Goal: Task Accomplishment & Management: Complete application form

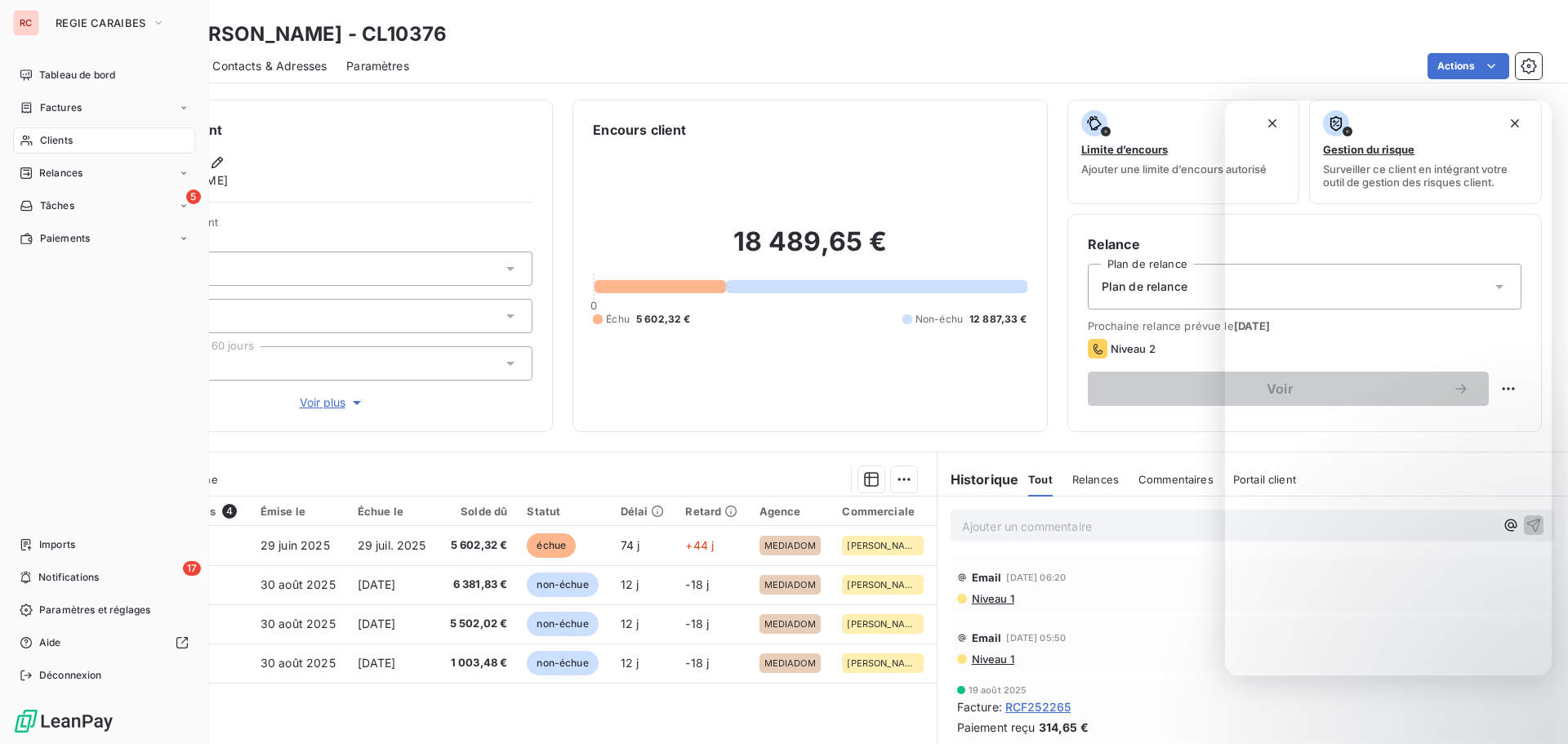
click at [79, 138] on div "Clients" at bounding box center [103, 140] width 182 height 26
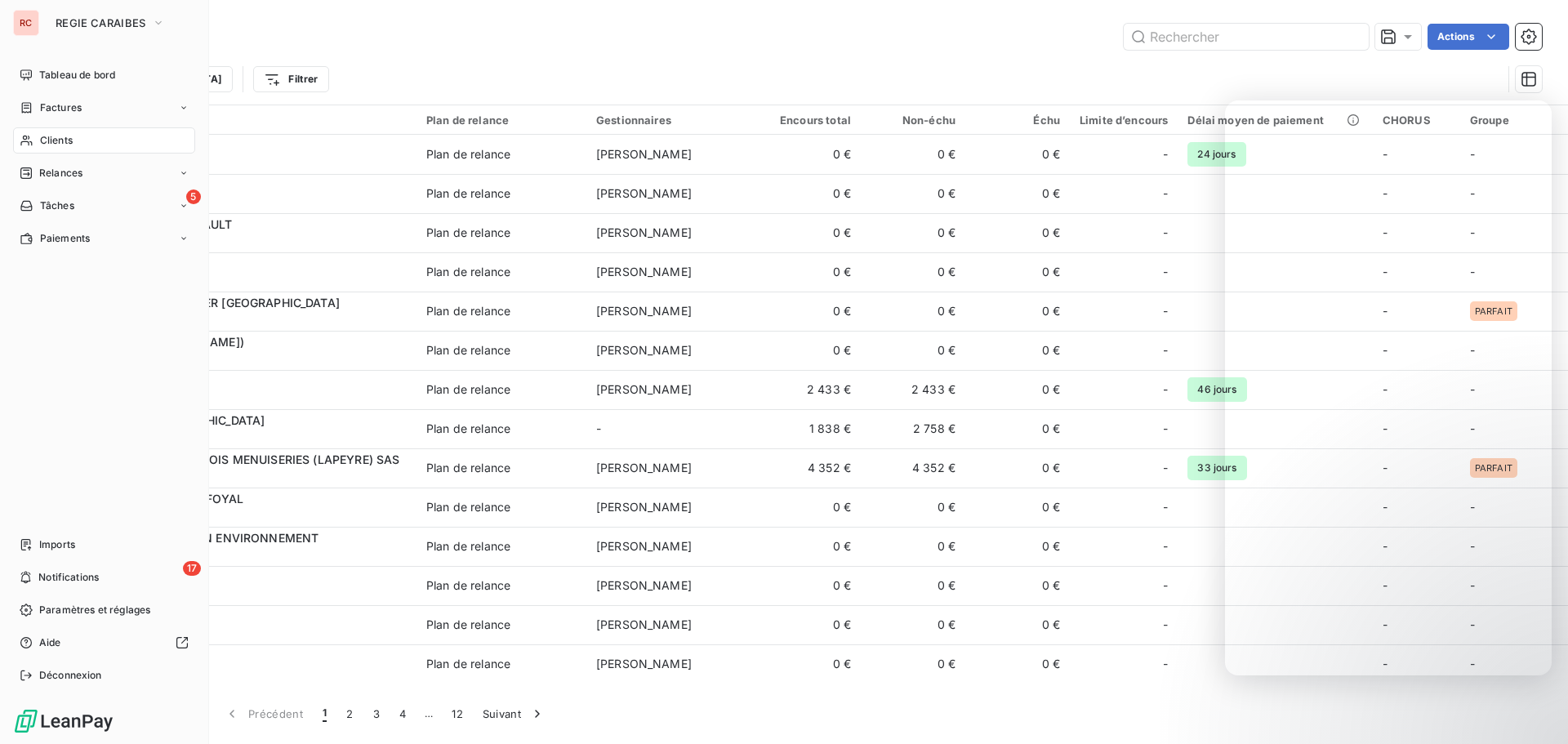
click at [72, 145] on span "Clients" at bounding box center [56, 140] width 33 height 14
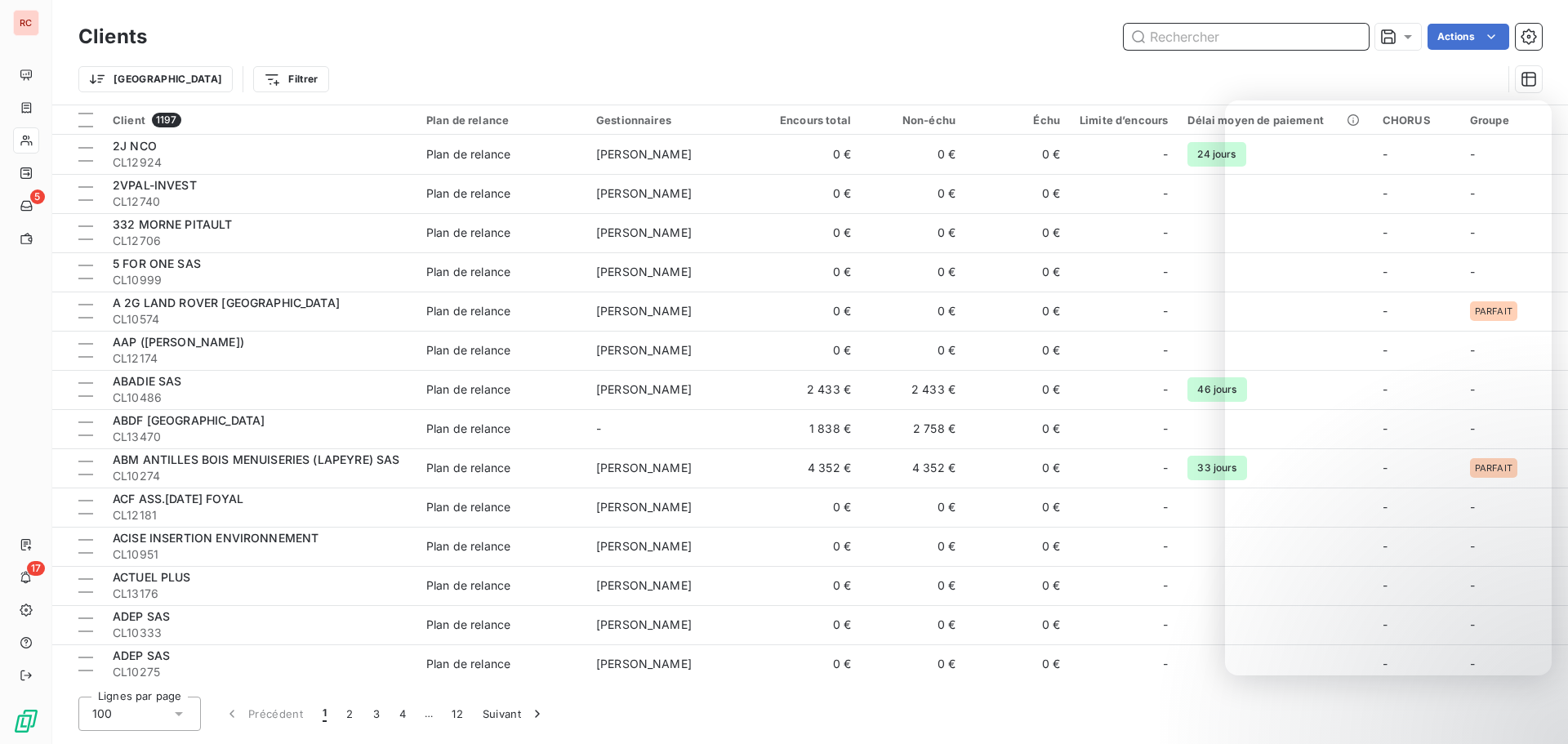
click at [1256, 35] on input "text" at bounding box center [1246, 36] width 245 height 26
paste input "11021"
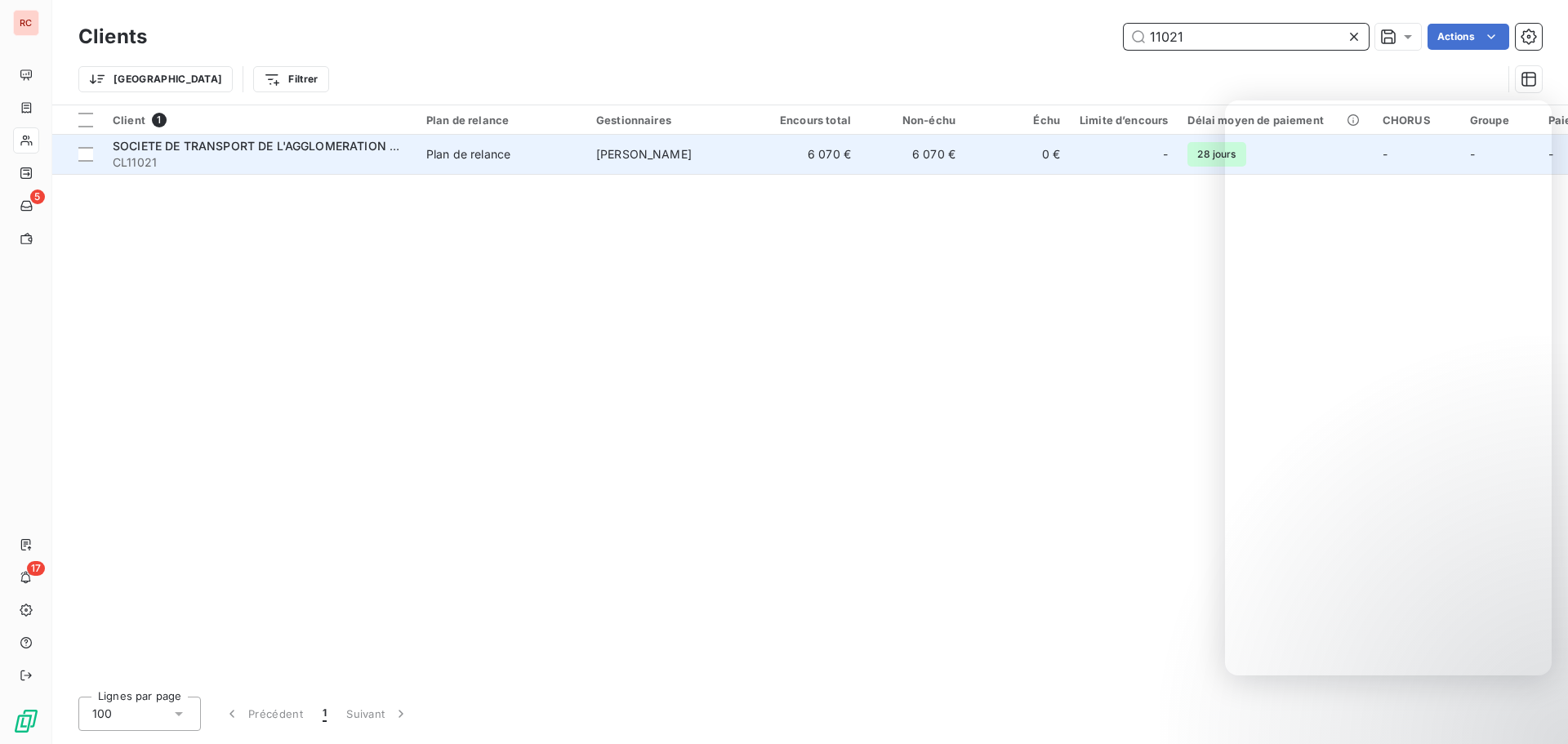
type input "11021"
click at [278, 153] on div "SOCIETE DE TRANSPORT DE L'AGGLOMERATION CENTRE" at bounding box center [259, 146] width 294 height 16
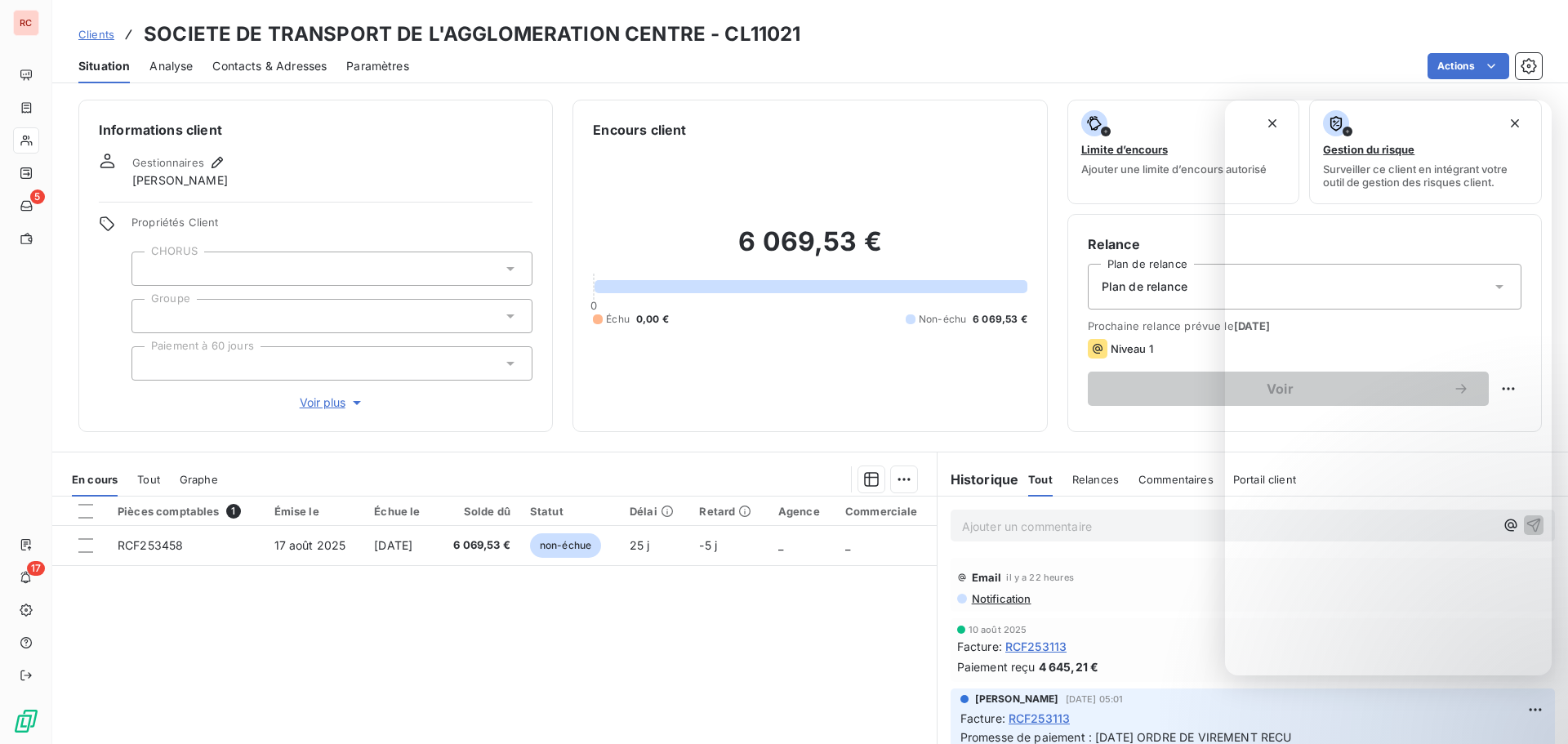
click at [293, 69] on span "Contacts & Adresses" at bounding box center [269, 66] width 114 height 16
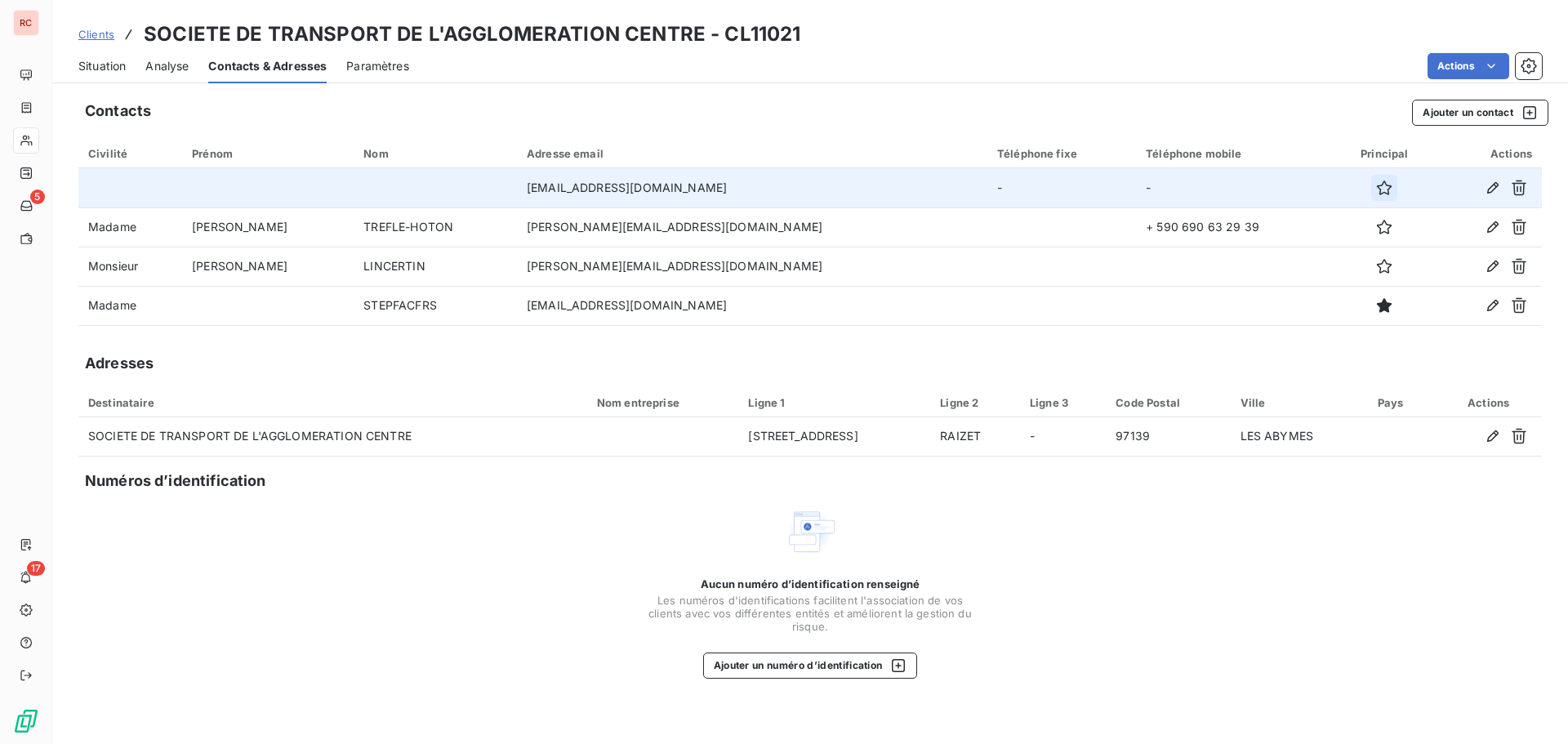
click at [1377, 188] on icon "button" at bounding box center [1384, 188] width 14 height 14
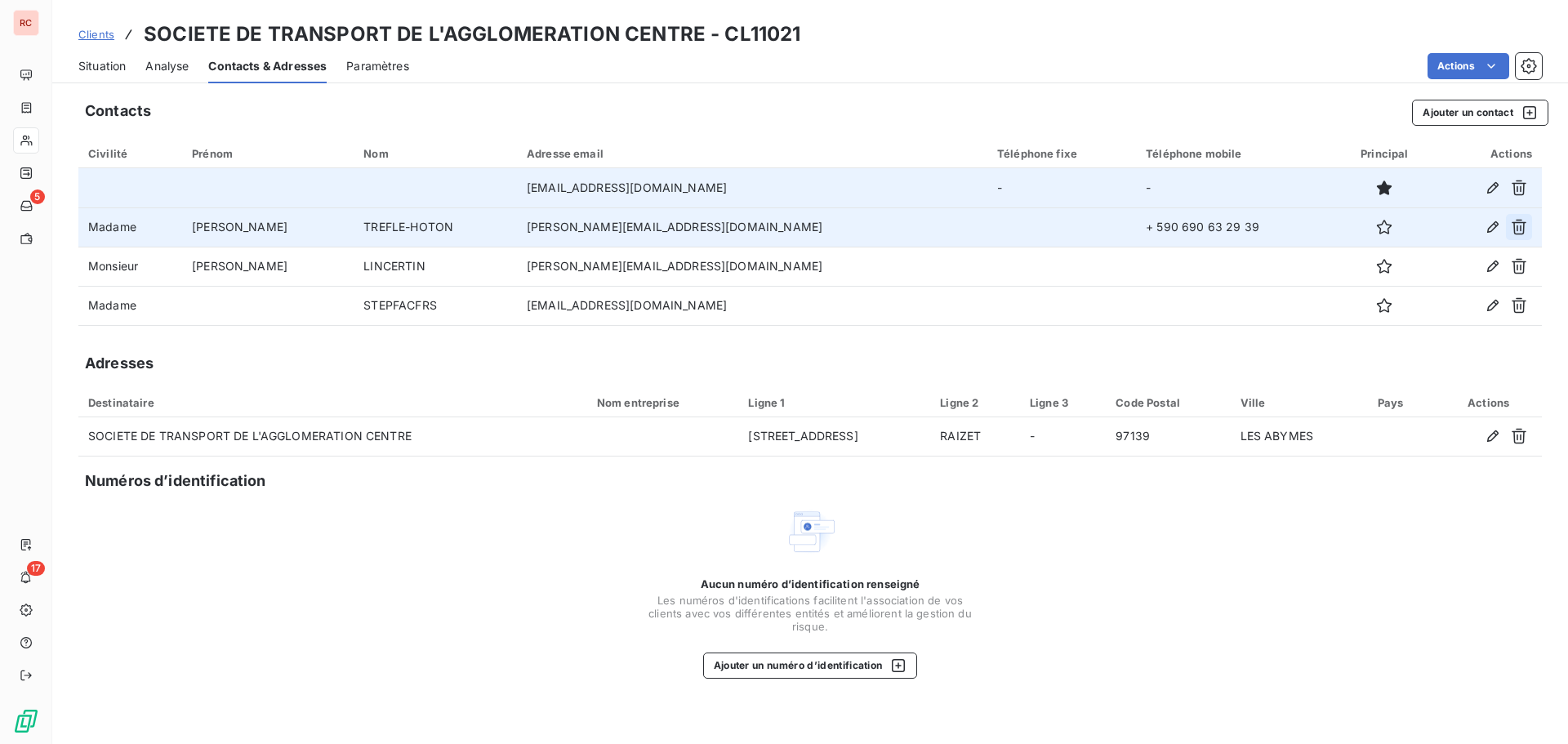
click at [1525, 227] on icon "button" at bounding box center [1519, 227] width 16 height 16
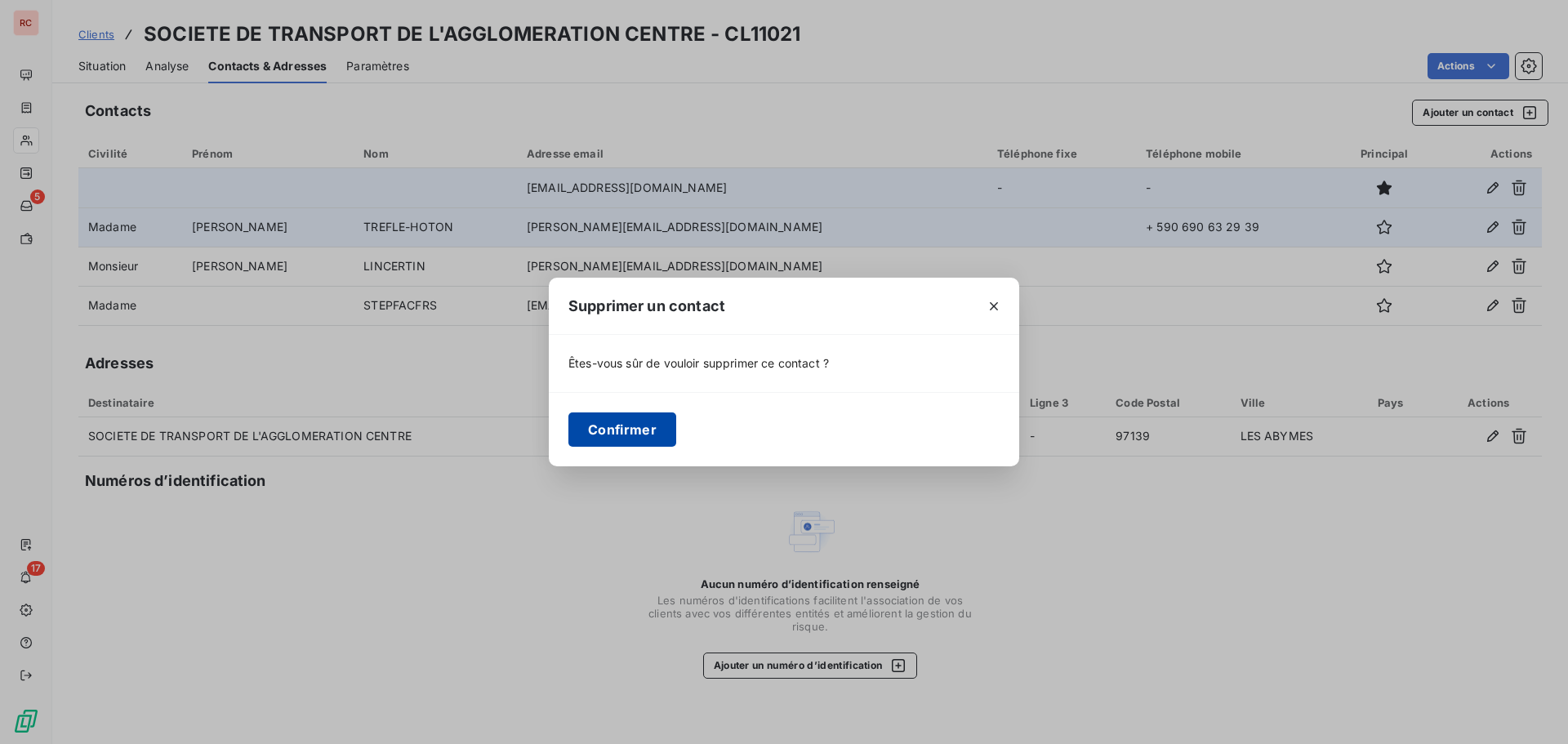
click at [646, 425] on button "Confirmer" at bounding box center [622, 430] width 108 height 34
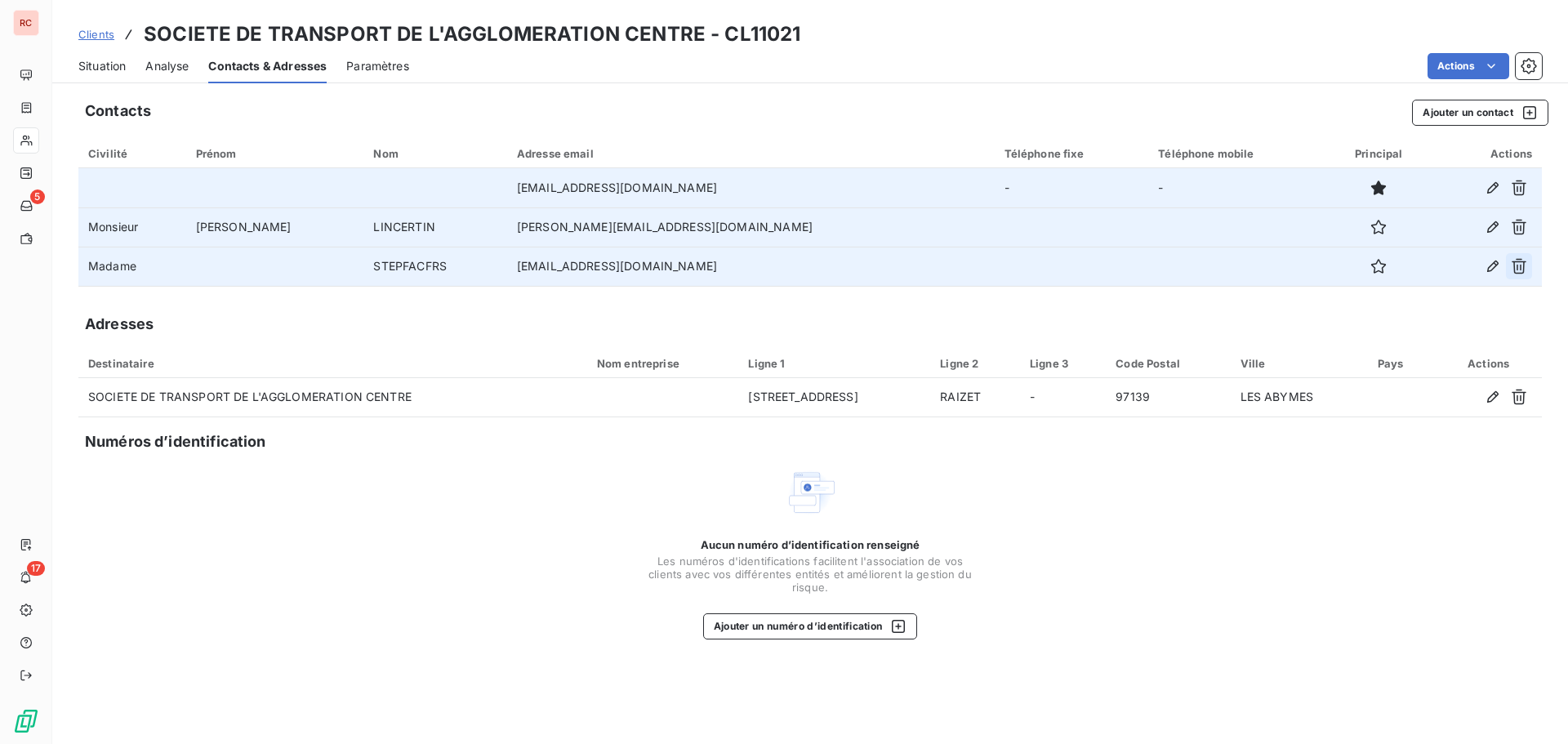
click at [1516, 265] on icon "button" at bounding box center [1519, 266] width 16 height 16
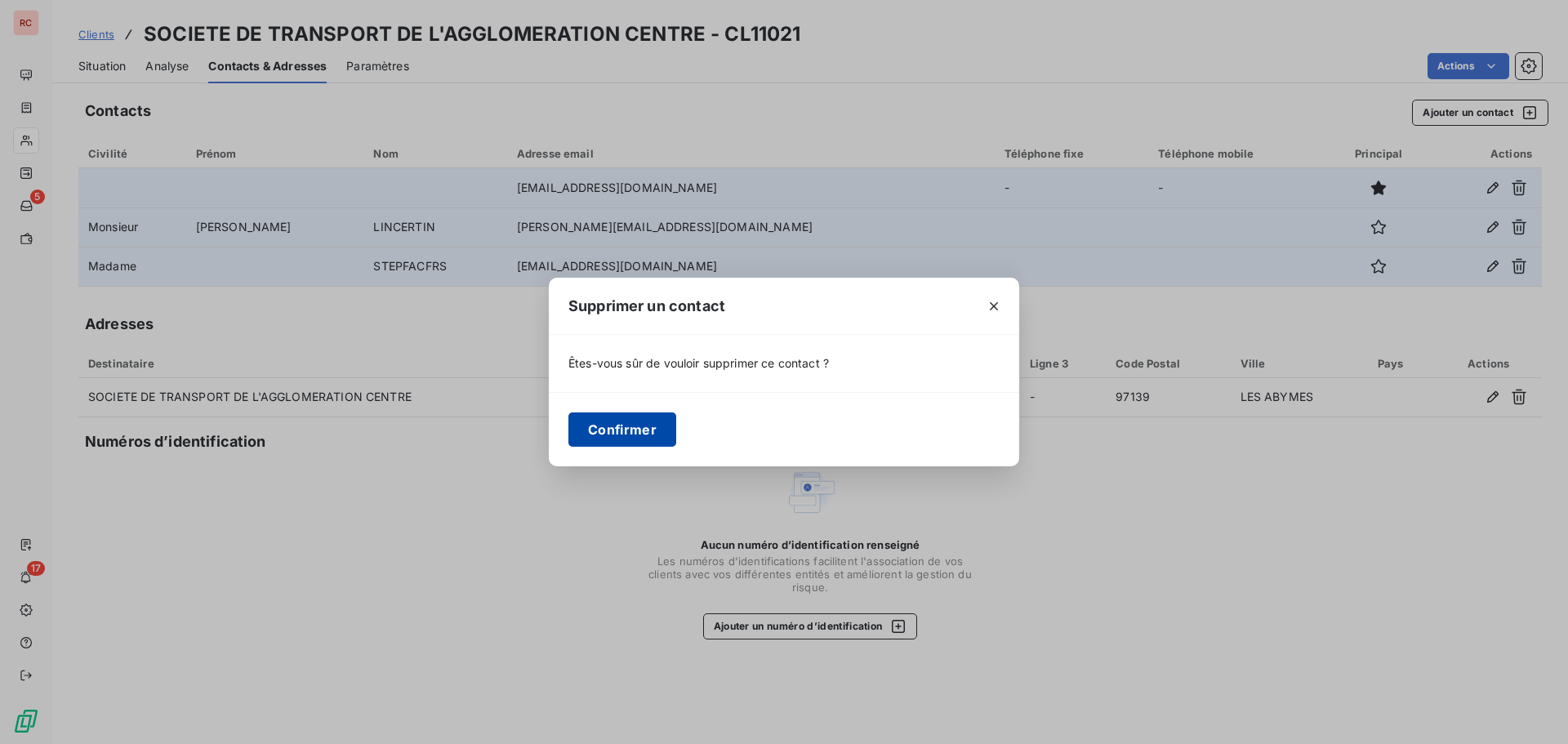
click at [617, 434] on button "Confirmer" at bounding box center [622, 430] width 108 height 34
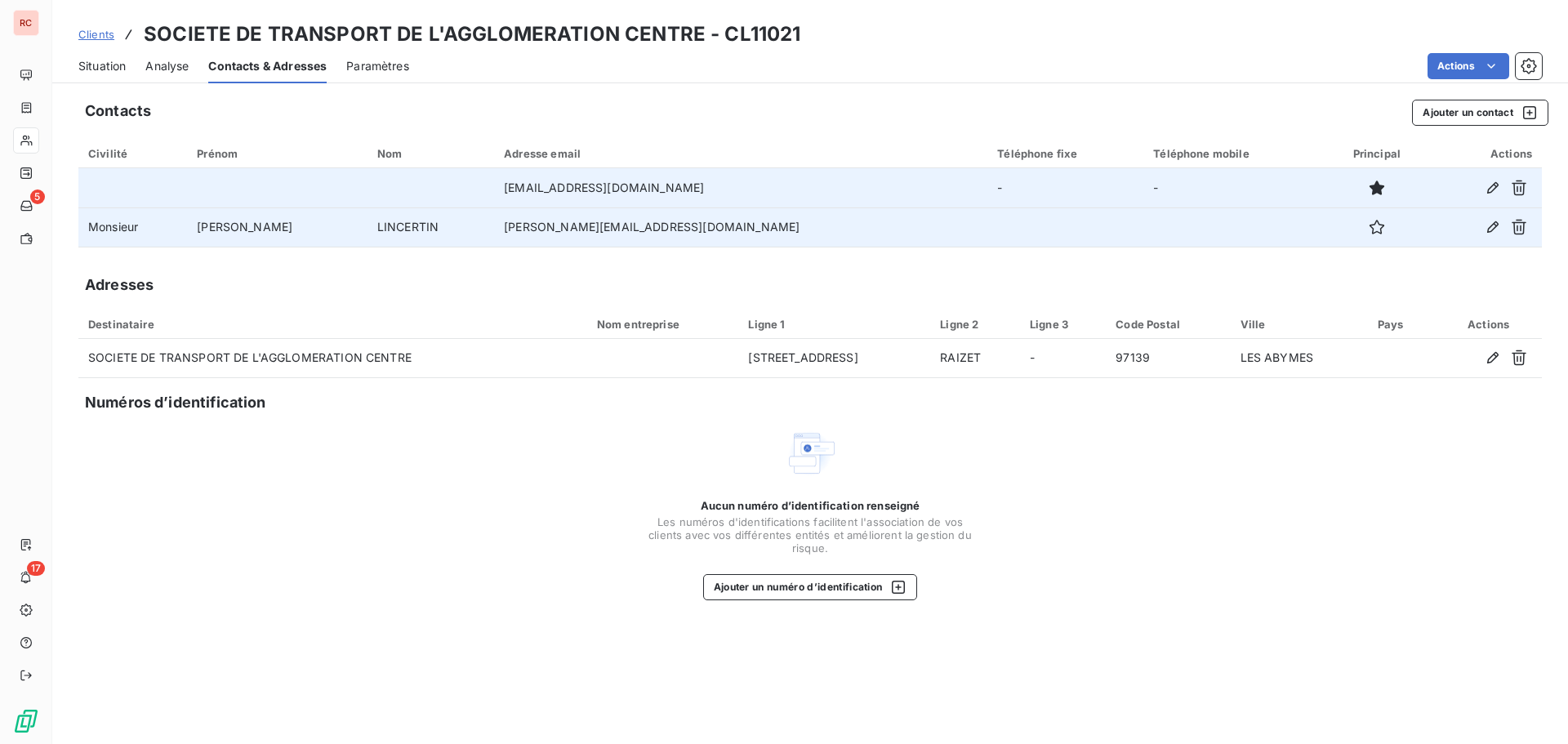
click at [99, 64] on span "Situation" at bounding box center [102, 66] width 47 height 16
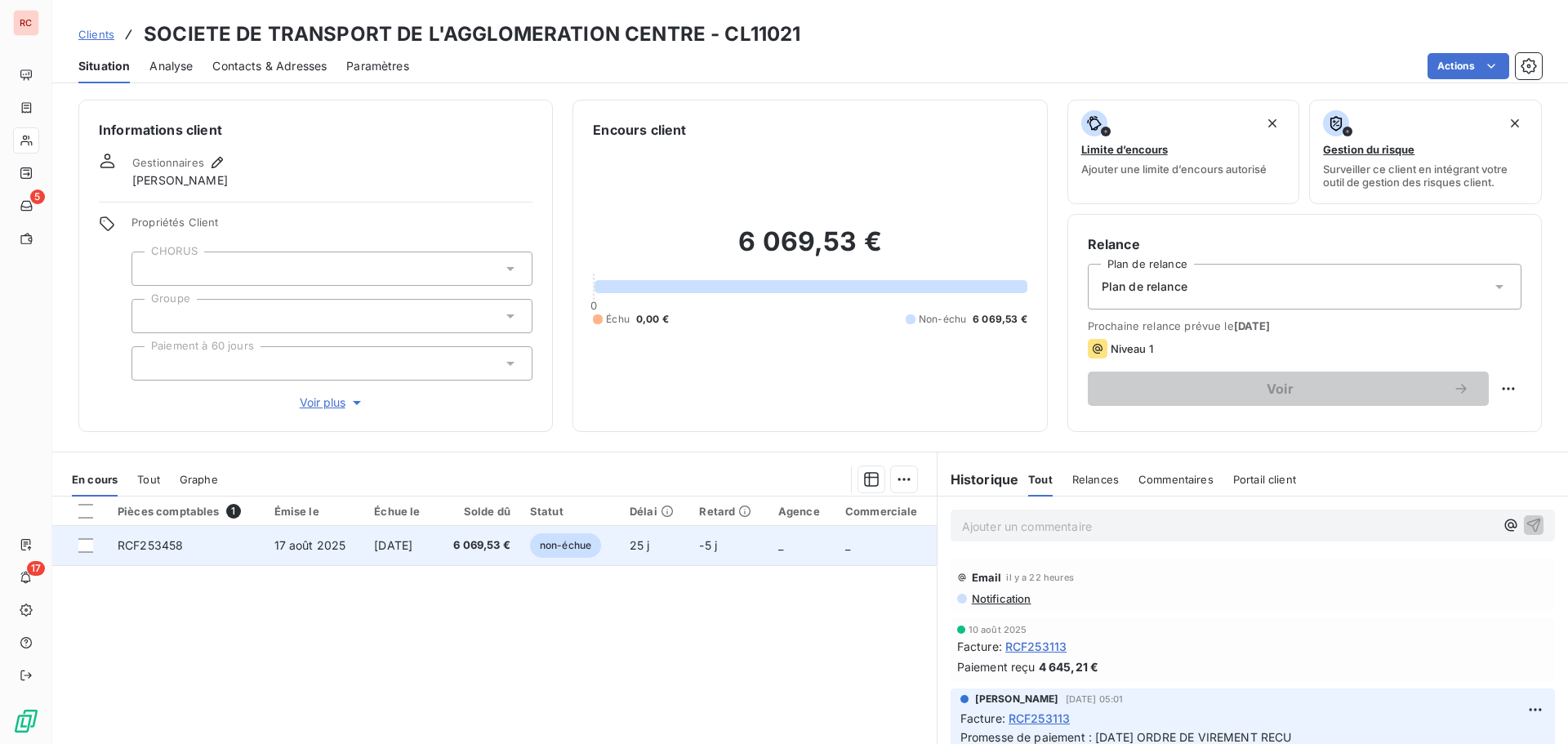
click at [178, 539] on span "RCF253458" at bounding box center [150, 545] width 65 height 14
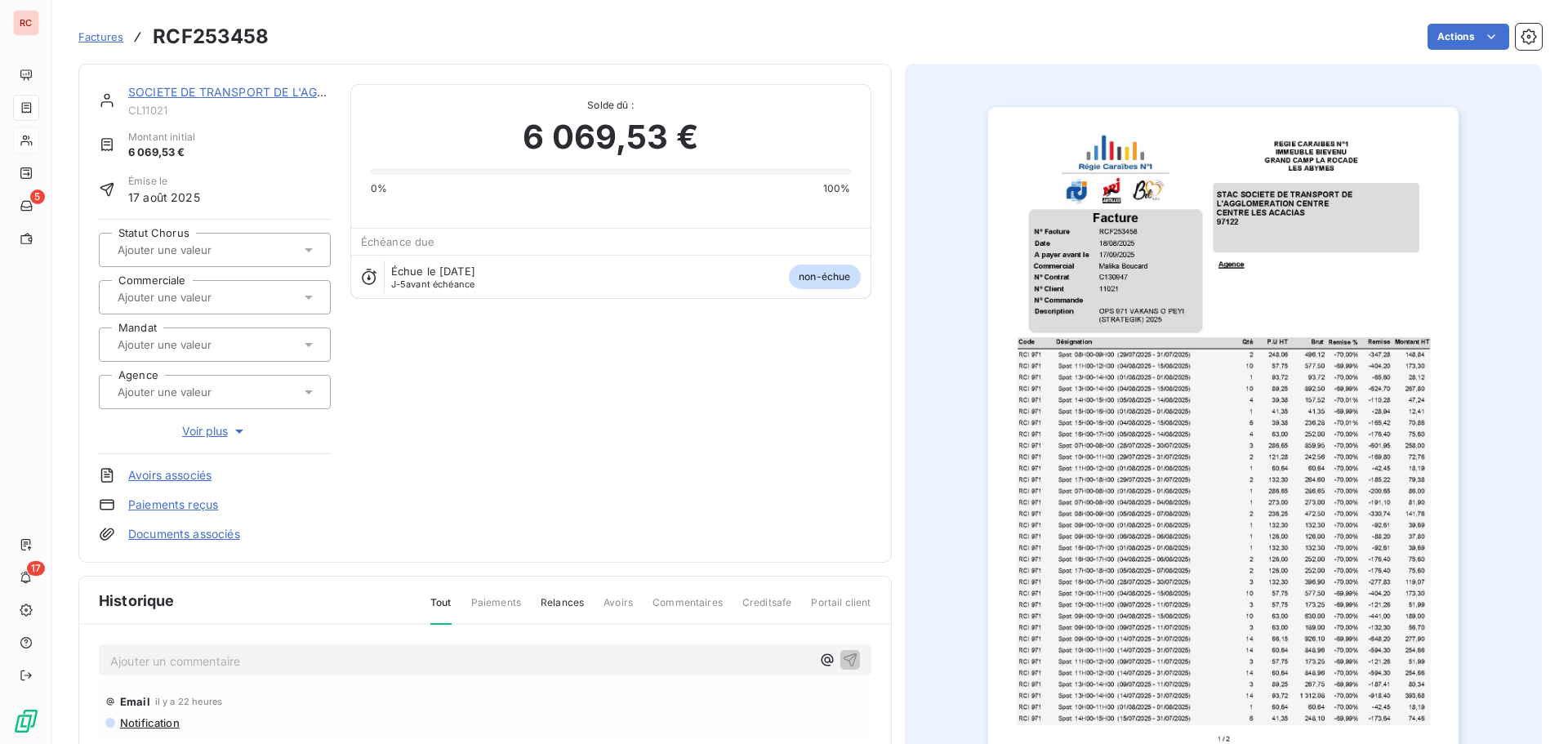
click at [308, 293] on icon at bounding box center [309, 297] width 16 height 16
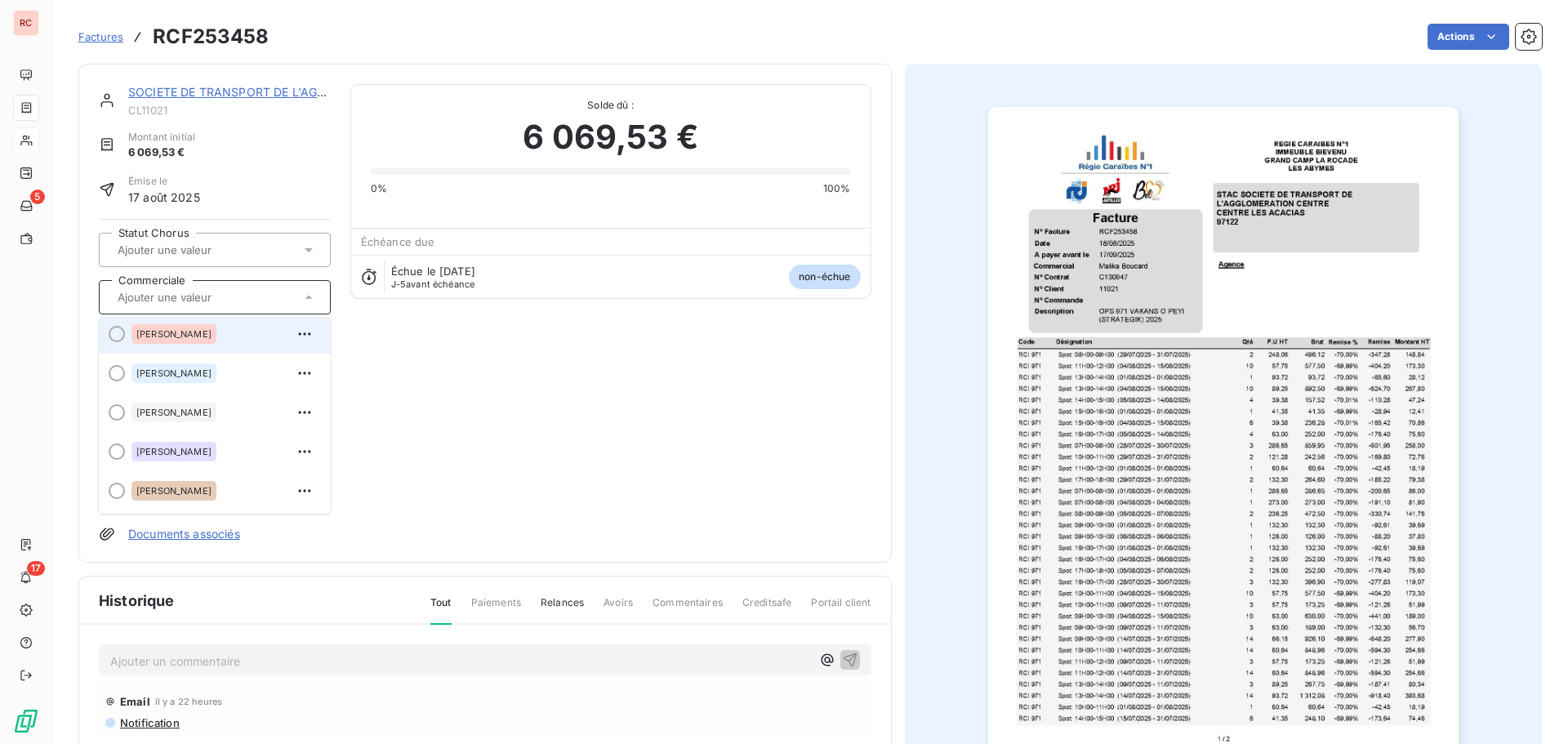
scroll to position [160, 0]
click at [212, 332] on div "[PERSON_NAME]" at bounding box center [225, 337] width 187 height 26
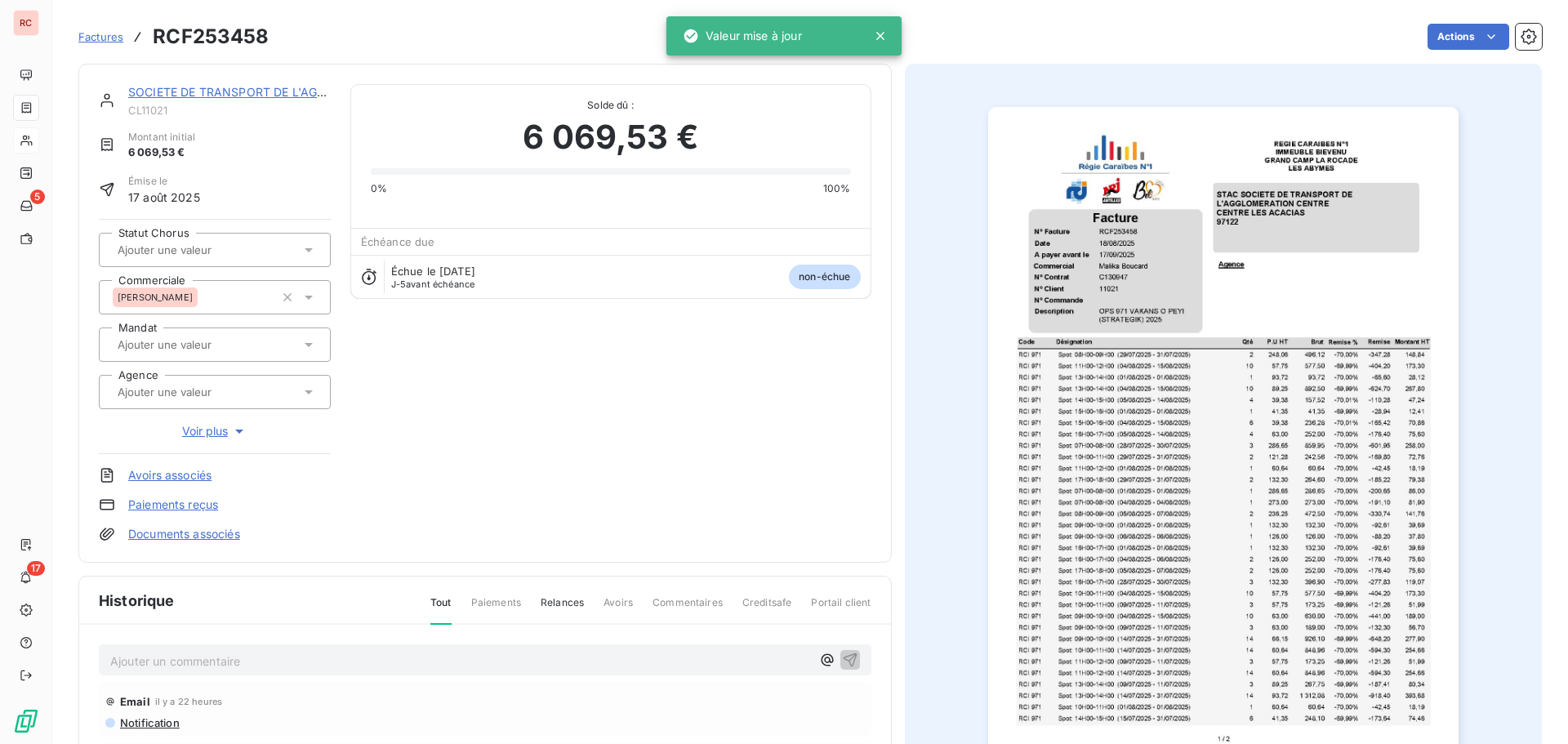
click at [174, 90] on link "SOCIETE DE TRANSPORT DE L'AGGLOMERATION CENTRE" at bounding box center [290, 92] width 323 height 14
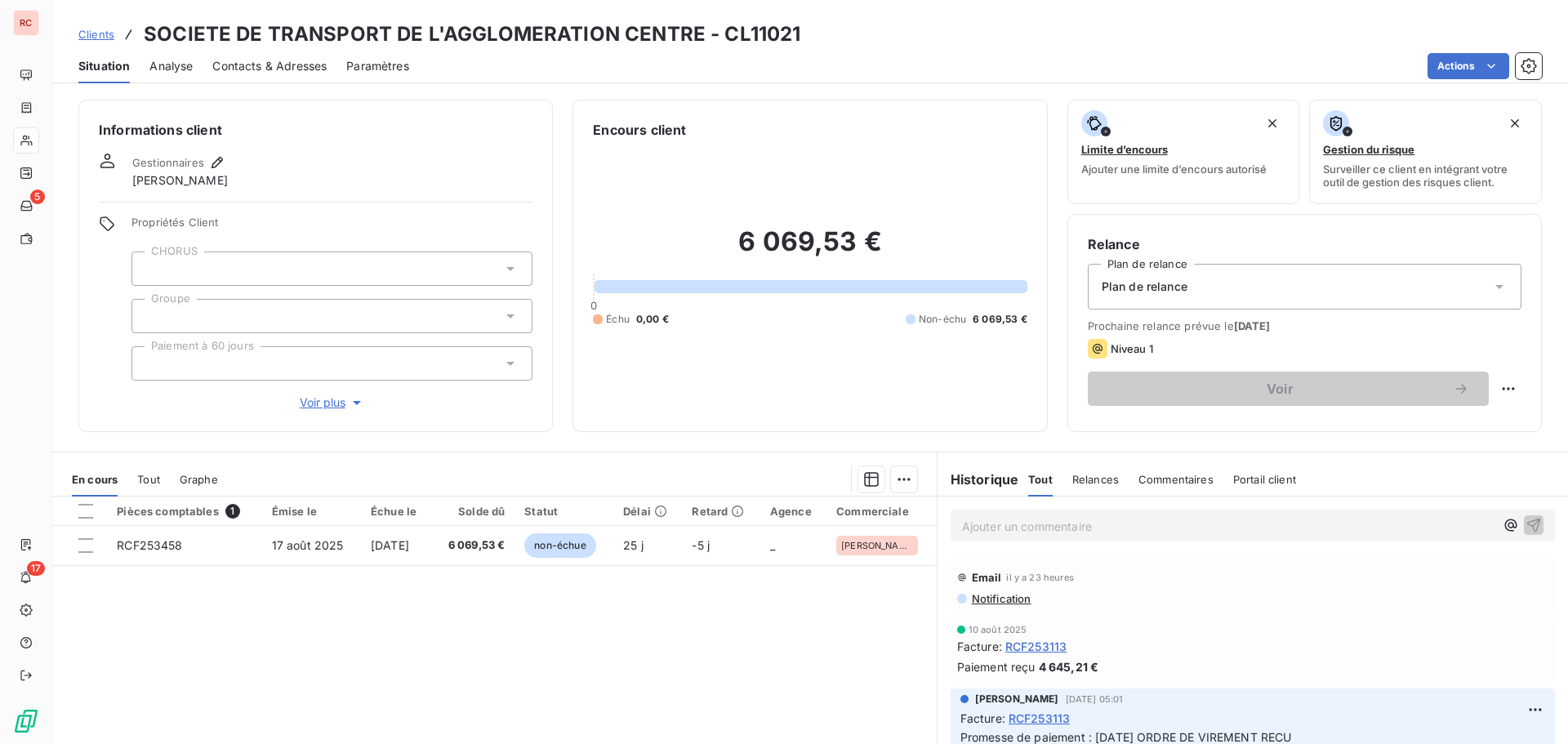
click at [107, 37] on span "Clients" at bounding box center [97, 34] width 36 height 13
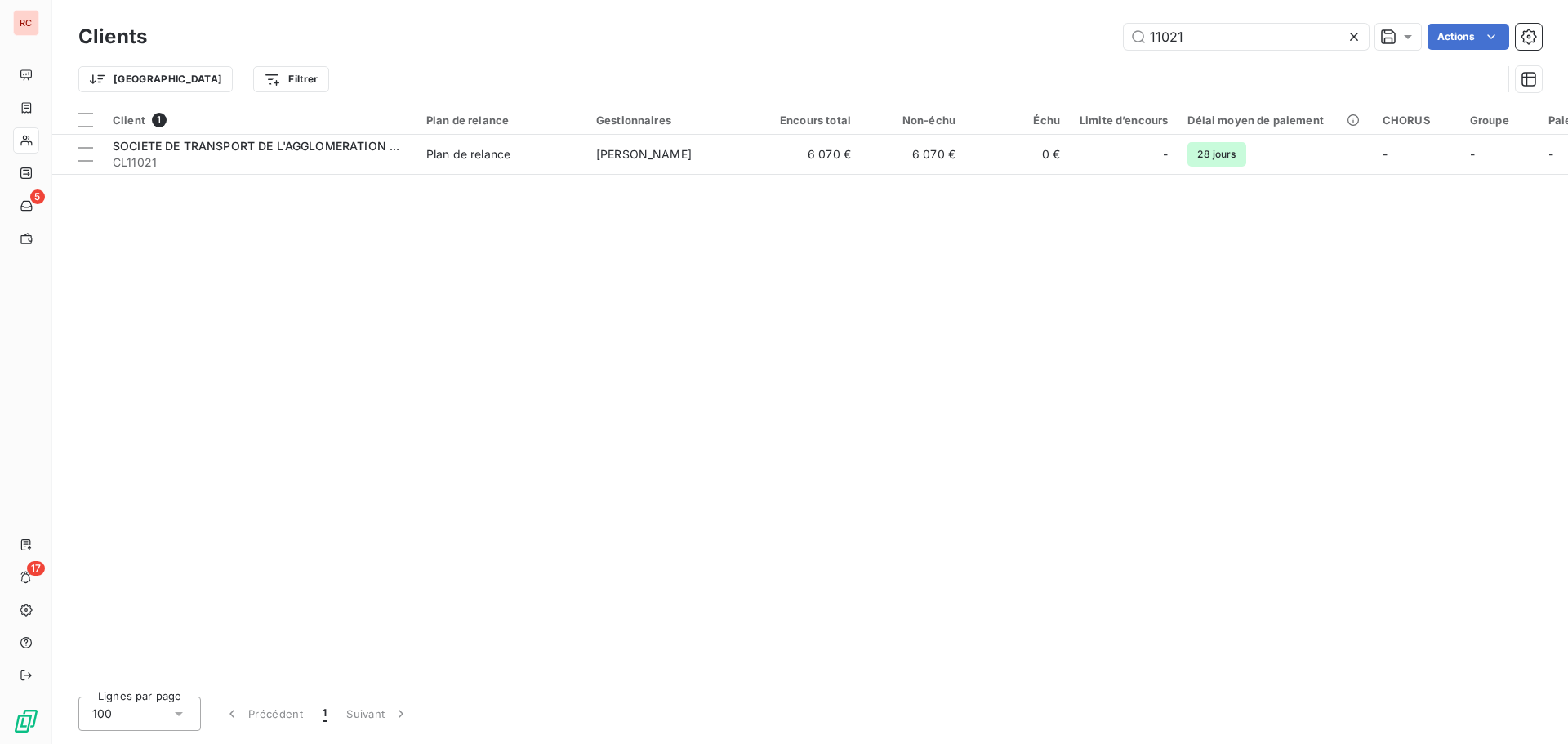
drag, startPoint x: 1198, startPoint y: 39, endPoint x: 1084, endPoint y: 54, distance: 115.0
click at [1084, 54] on div "Clients 11021 Actions Trier Filtrer" at bounding box center [811, 63] width 1464 height 85
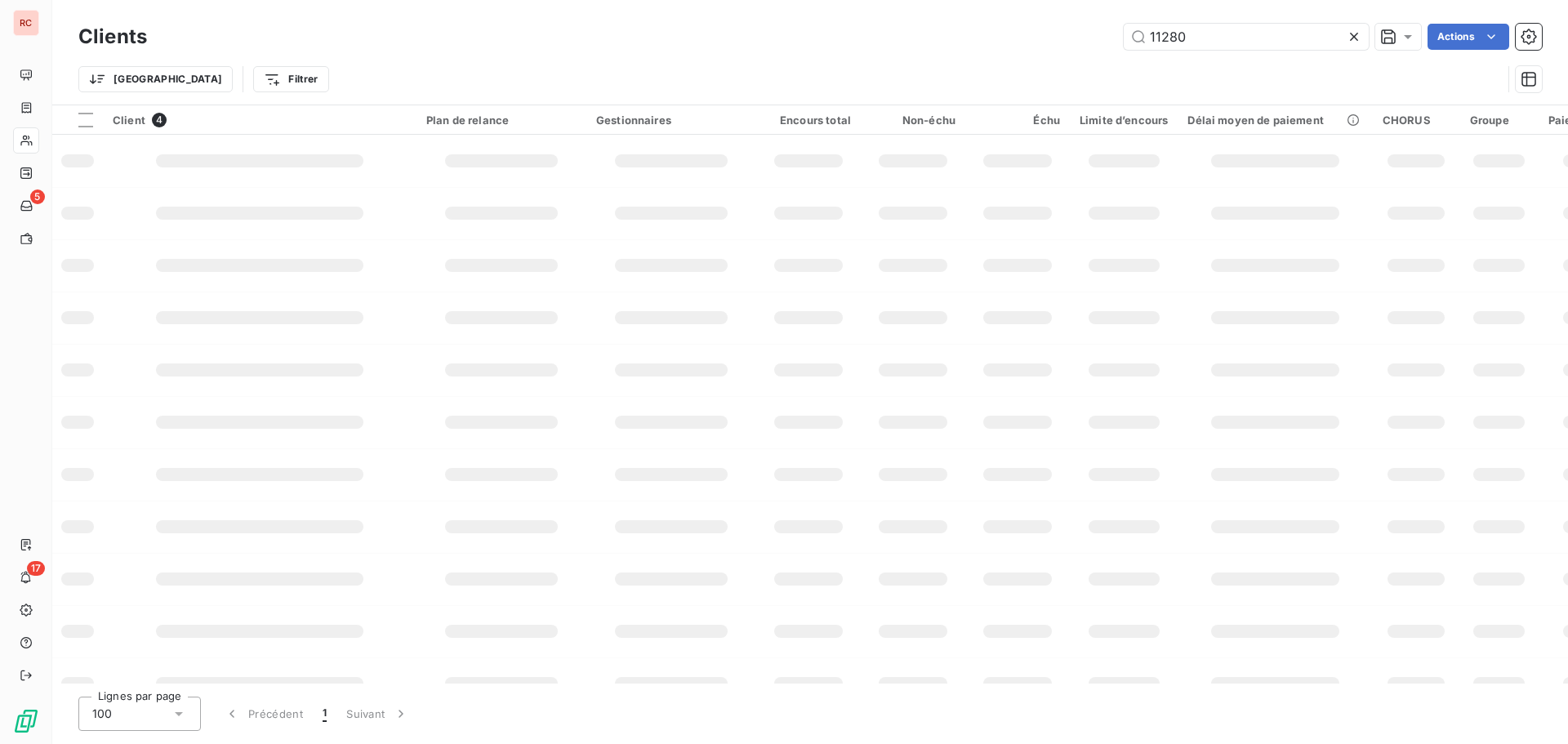
type input "11280"
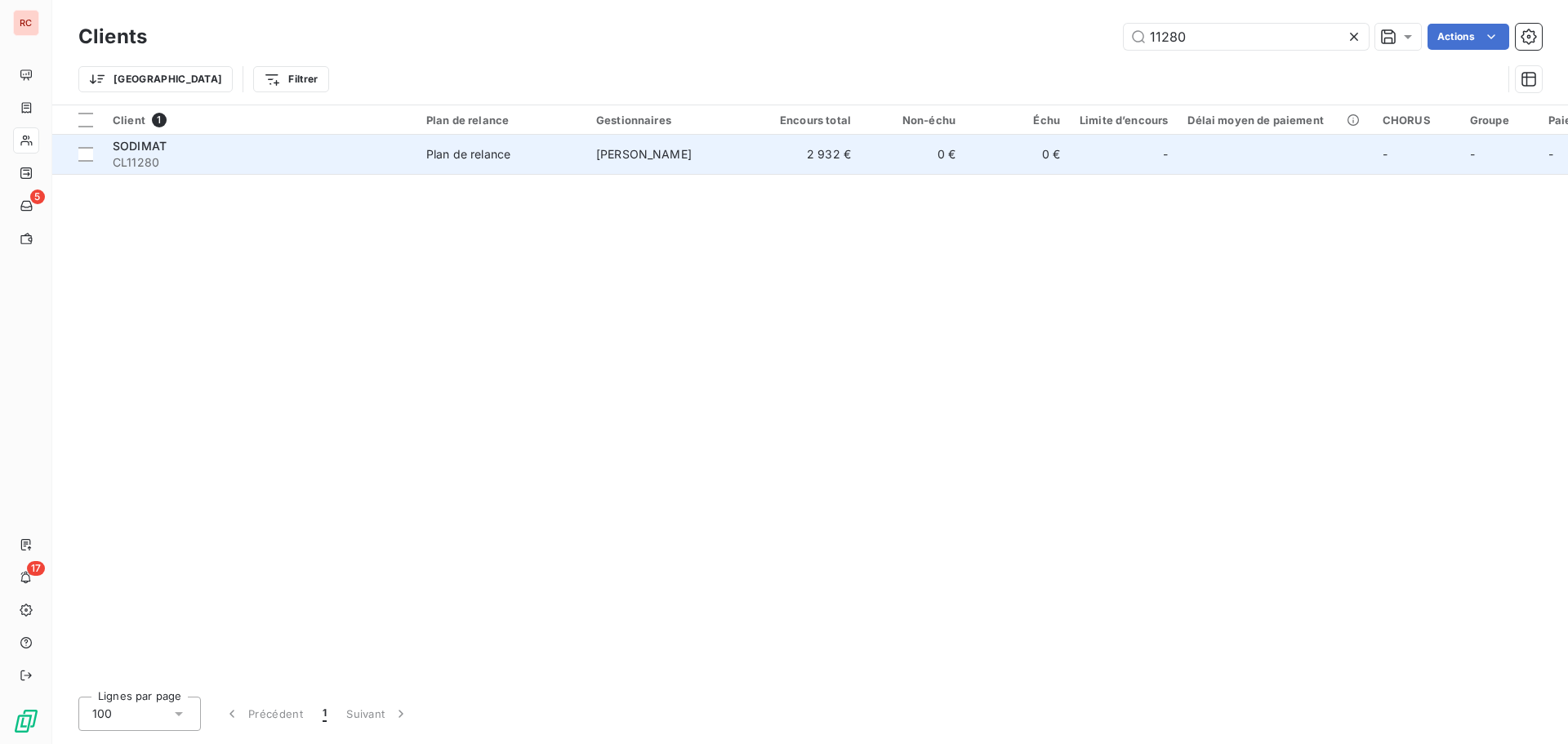
click at [614, 170] on td "[PERSON_NAME]" at bounding box center [671, 154] width 170 height 39
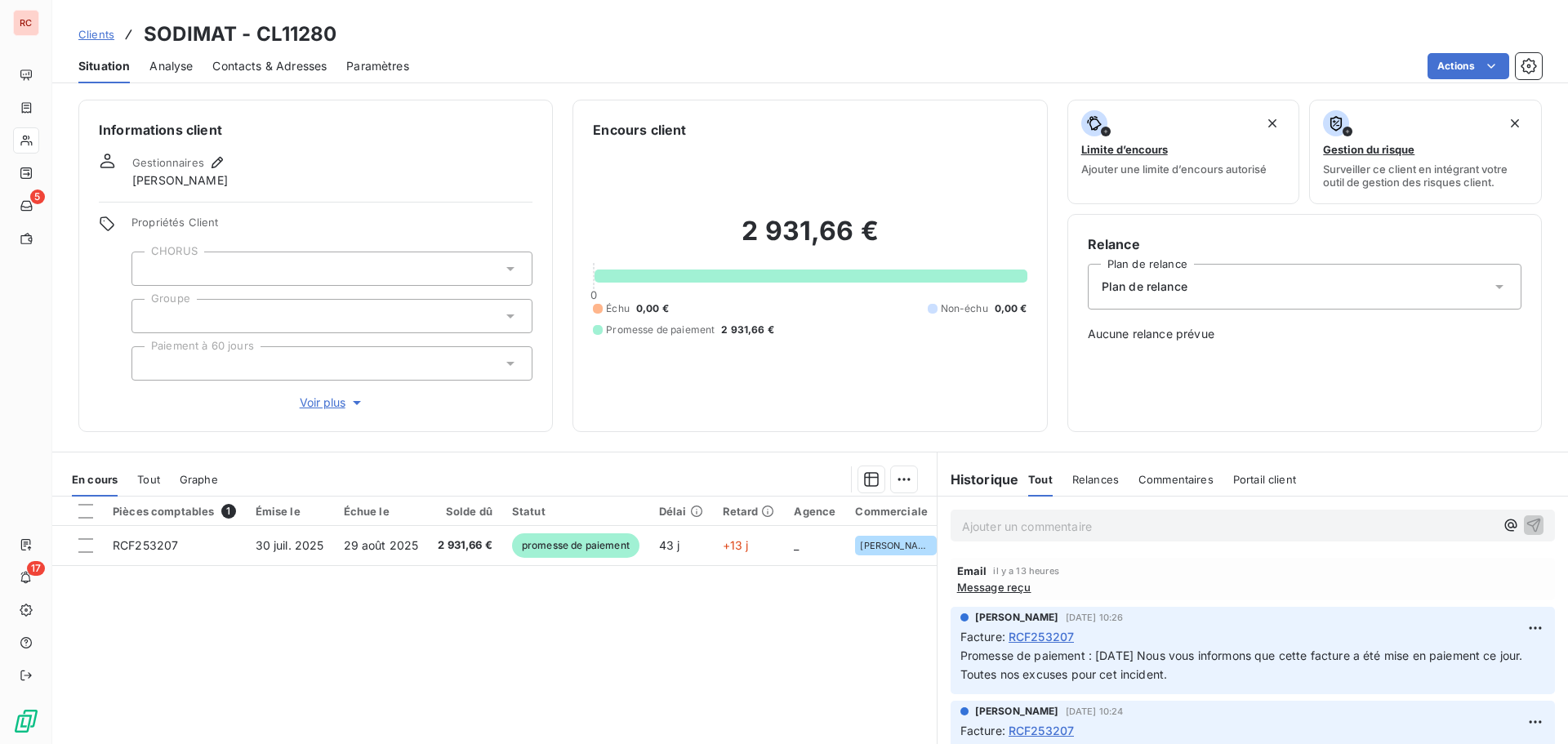
click at [293, 63] on span "Contacts & Adresses" at bounding box center [269, 66] width 114 height 16
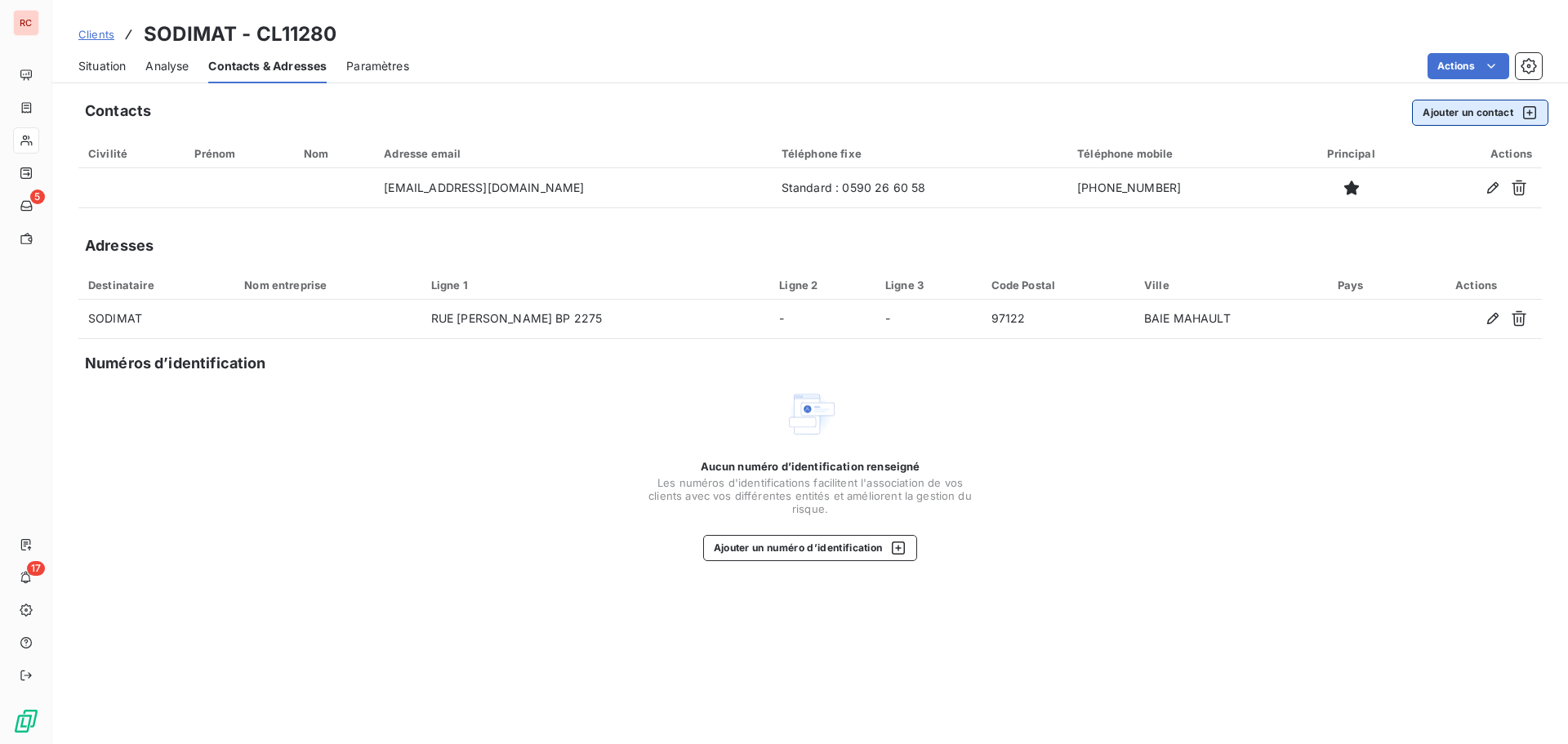
click at [1496, 115] on button "Ajouter un contact" at bounding box center [1480, 112] width 137 height 26
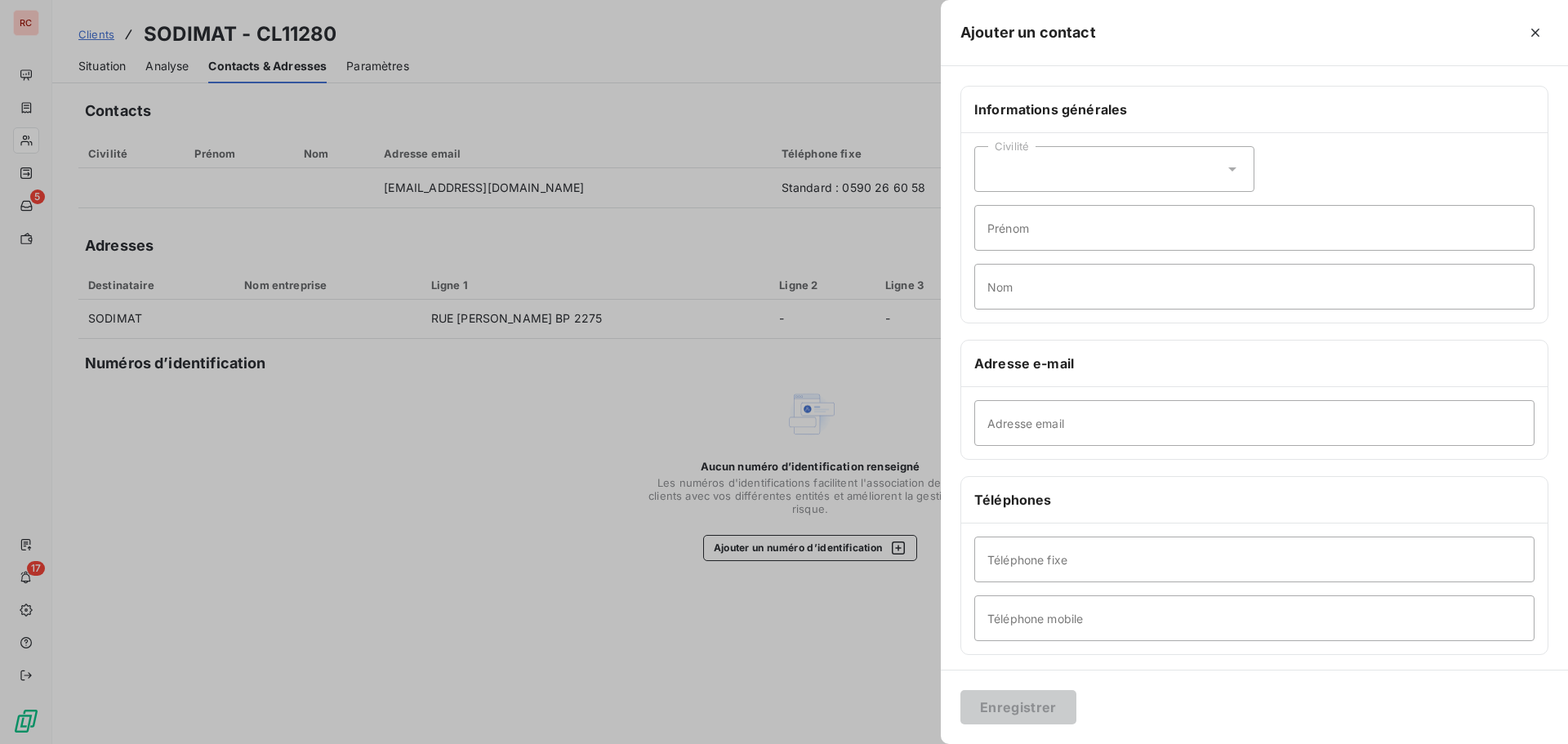
click at [1149, 159] on div "Civilité" at bounding box center [1114, 169] width 280 height 45
click at [1108, 212] on li "Madame" at bounding box center [1114, 209] width 280 height 29
click at [1080, 231] on input "Prénom" at bounding box center [1255, 227] width 560 height 45
type input "[PERSON_NAME]"
click at [1050, 288] on input "Nom" at bounding box center [1255, 286] width 560 height 45
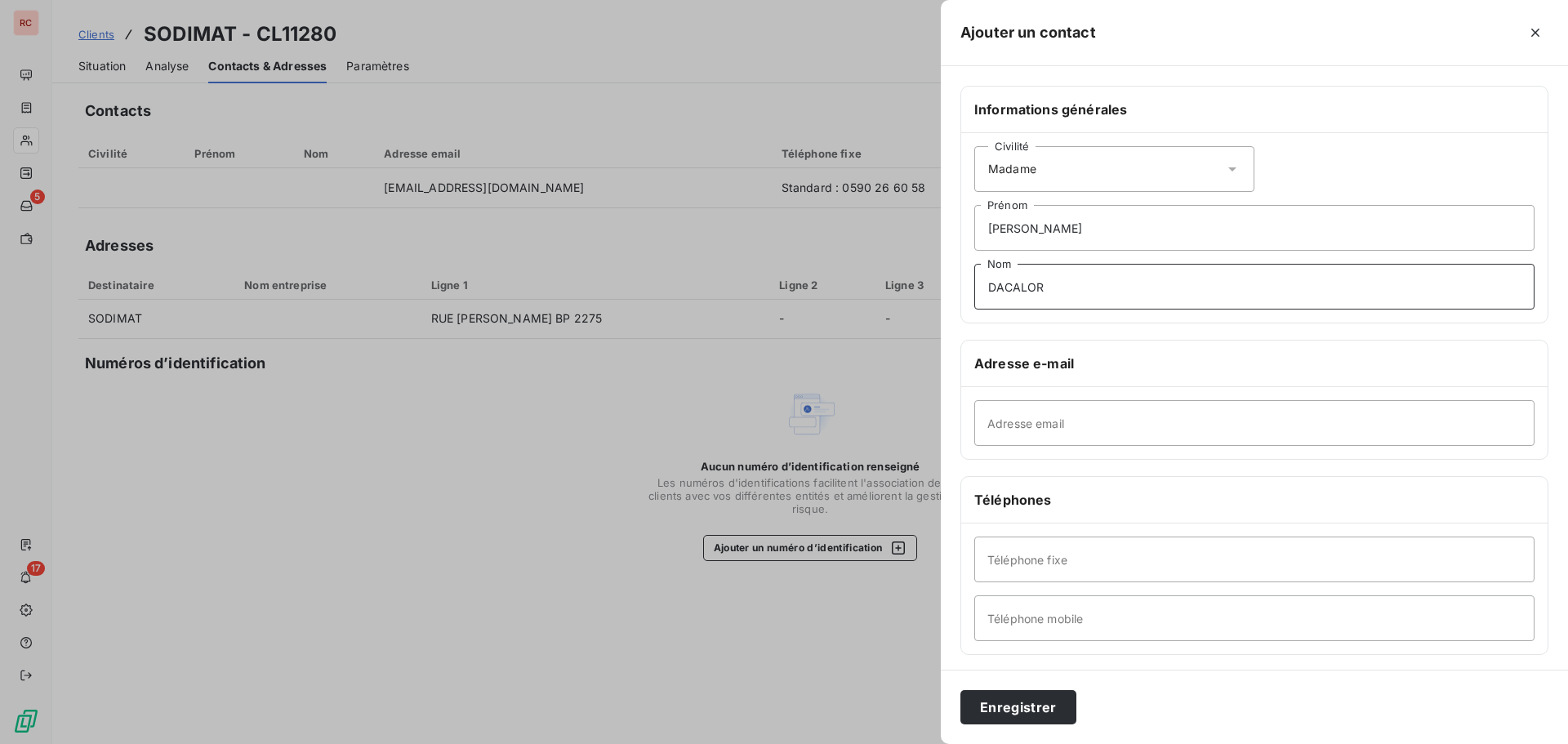
type input "DACALOR"
click at [1032, 427] on input "Adresse email" at bounding box center [1255, 423] width 560 height 45
paste input "[EMAIL_ADDRESS][DOMAIN_NAME]"
type input "[EMAIL_ADDRESS][DOMAIN_NAME]"
click at [1071, 566] on input "Téléphone fixe" at bounding box center [1255, 559] width 560 height 45
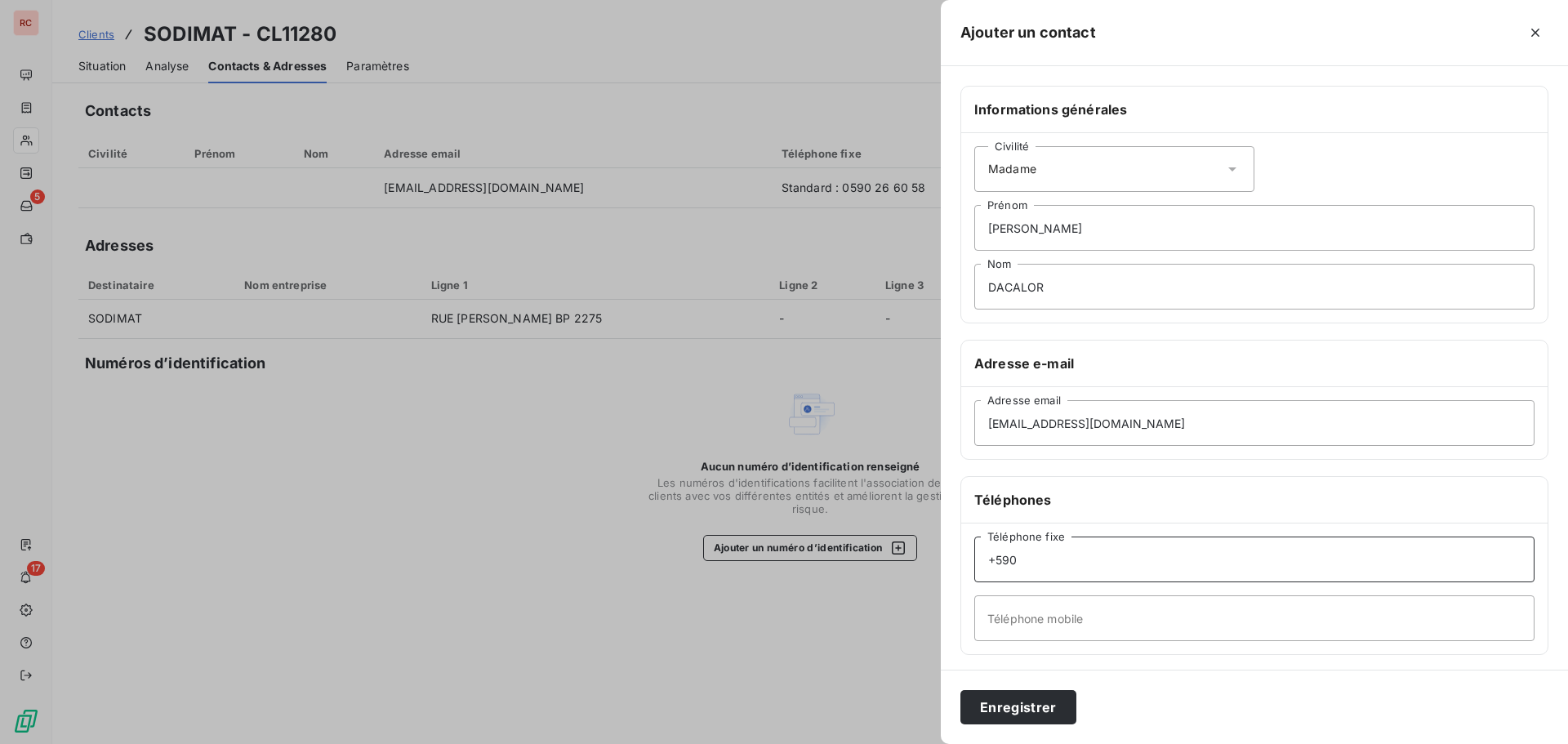
paste input "0590 32 27 60 (LD)"
click at [1028, 561] on input "[PHONE_NUMBER] (LD)" at bounding box center [1255, 559] width 560 height 45
type input "[PHONE_NUMBER] (LD)"
click at [1049, 635] on input "Téléphone mobile" at bounding box center [1255, 618] width 560 height 45
paste input "0690 27 88 99"
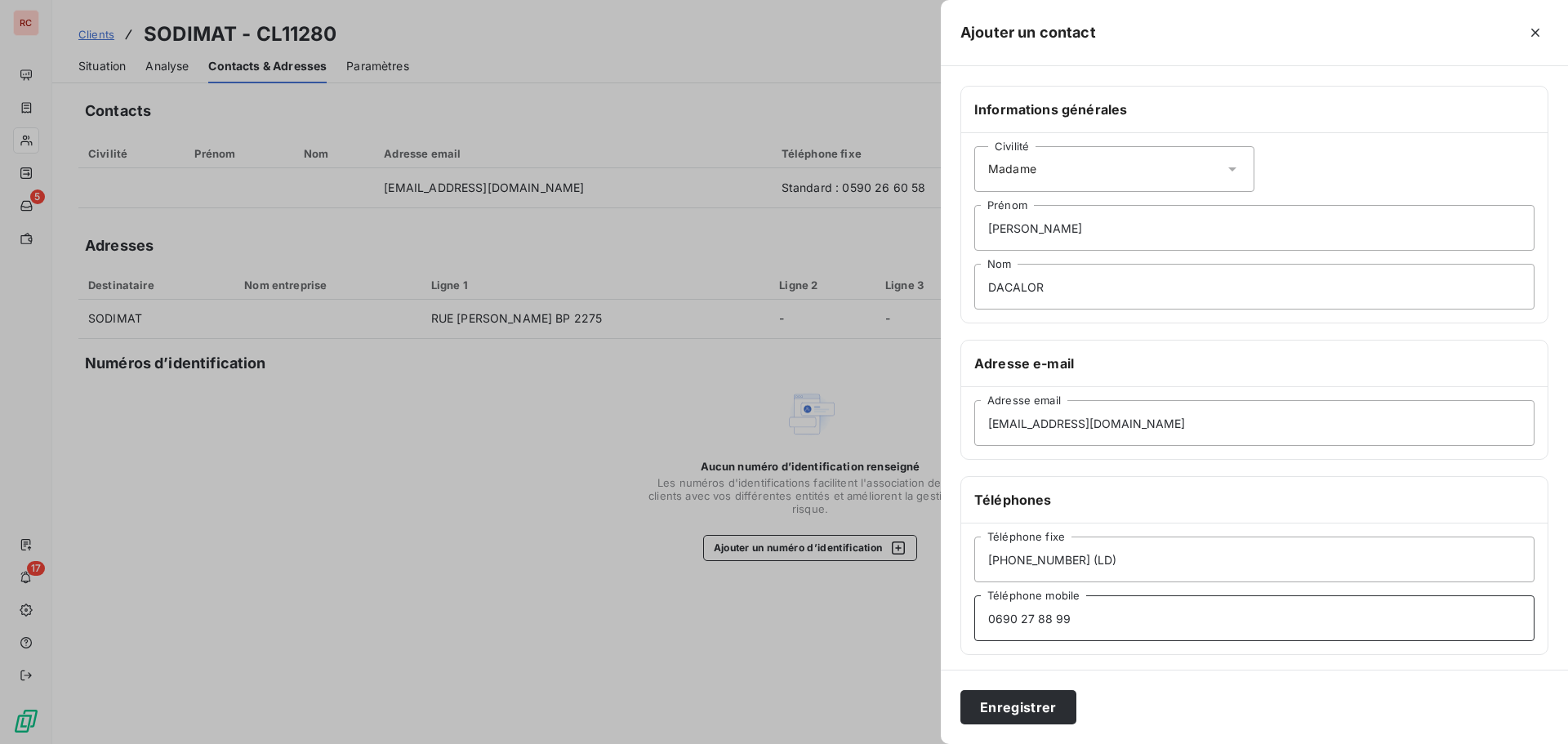
click at [987, 623] on input "0690 27 88 99" at bounding box center [1255, 618] width 560 height 45
click at [992, 618] on input "0690 27 88 99" at bounding box center [1255, 618] width 560 height 45
type input "[PHONE_NUMBER]"
click at [1034, 707] on button "Enregistrer" at bounding box center [1018, 708] width 116 height 34
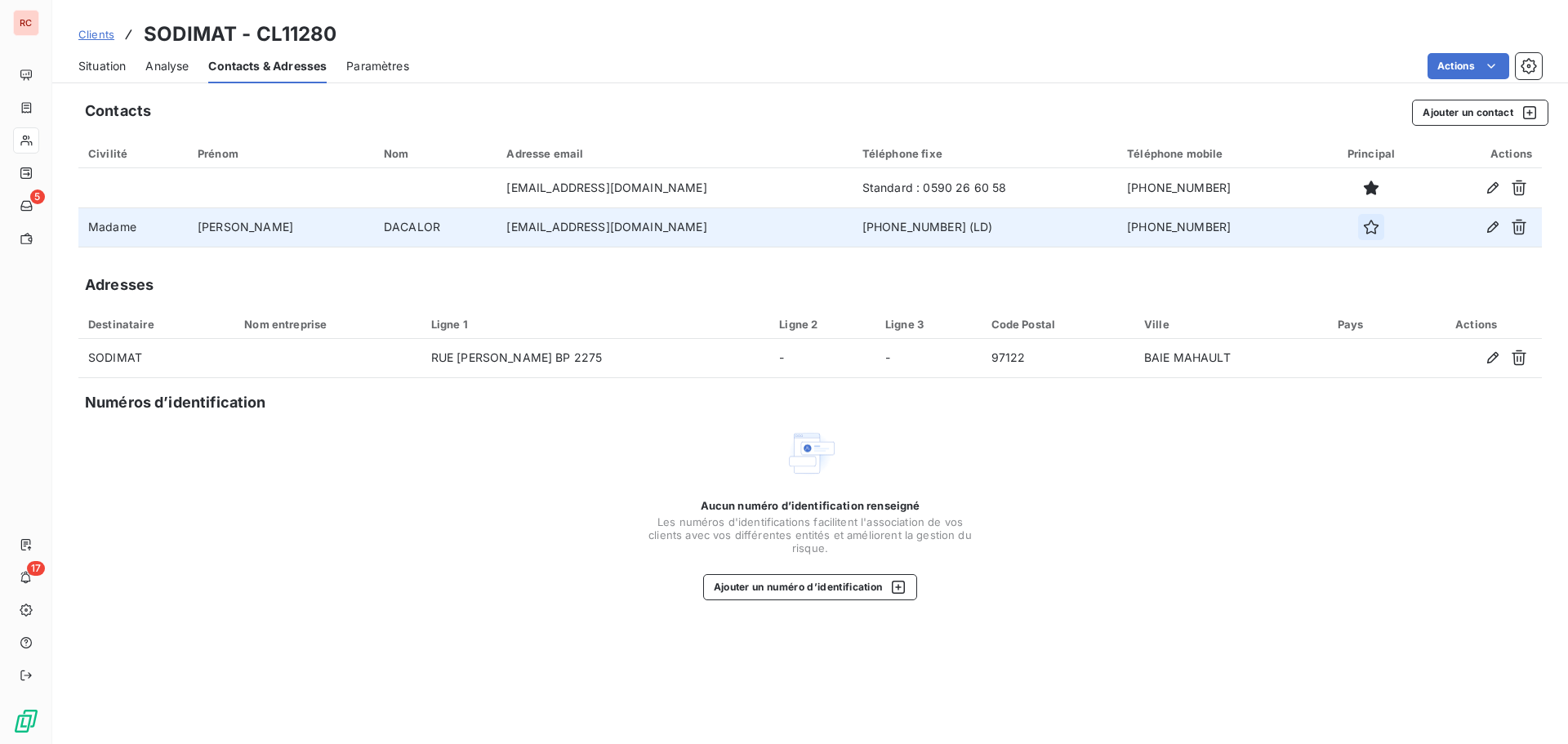
click at [1366, 224] on icon "button" at bounding box center [1371, 227] width 16 height 16
click at [110, 61] on span "Situation" at bounding box center [102, 66] width 47 height 16
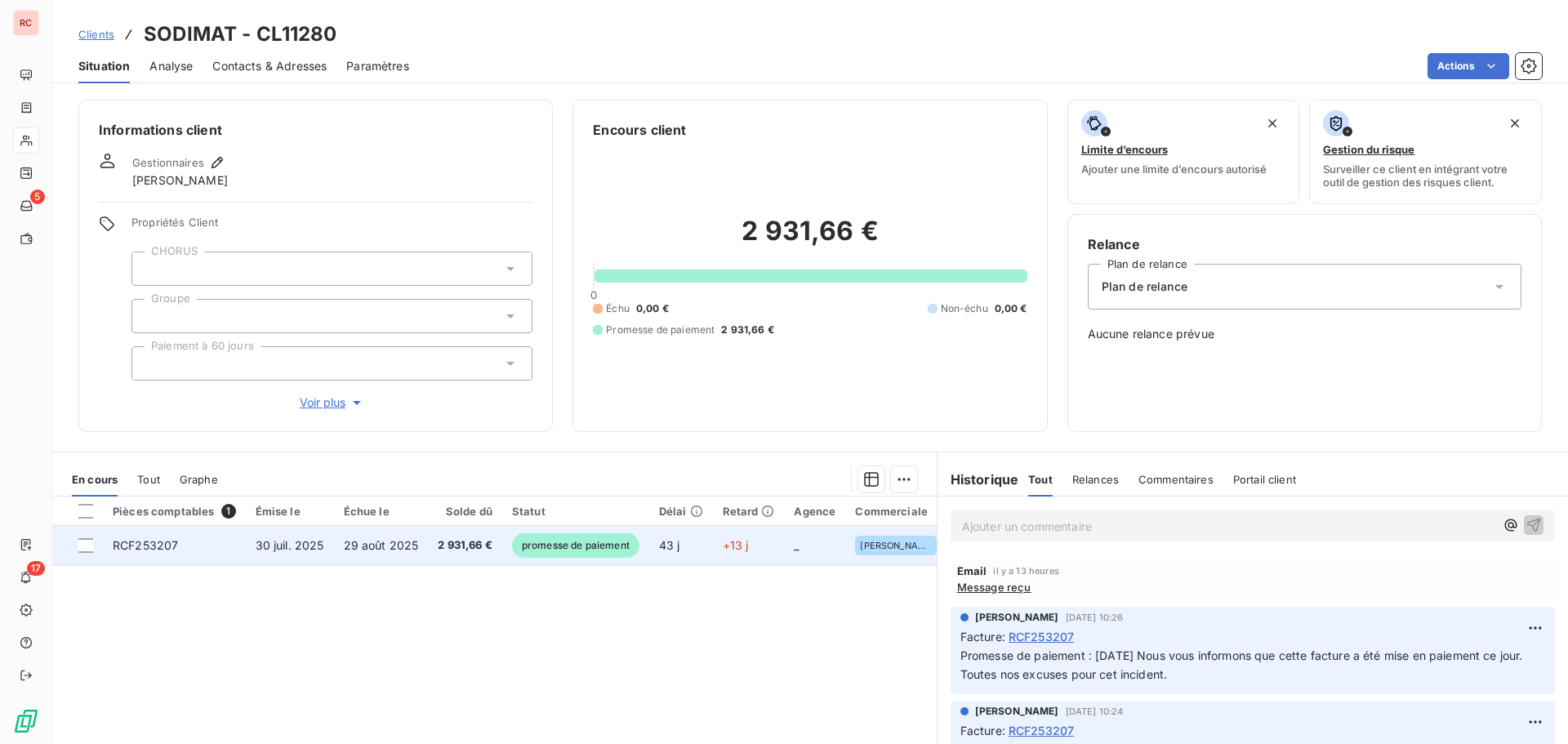
click at [353, 546] on span "29 août 2025" at bounding box center [381, 545] width 75 height 14
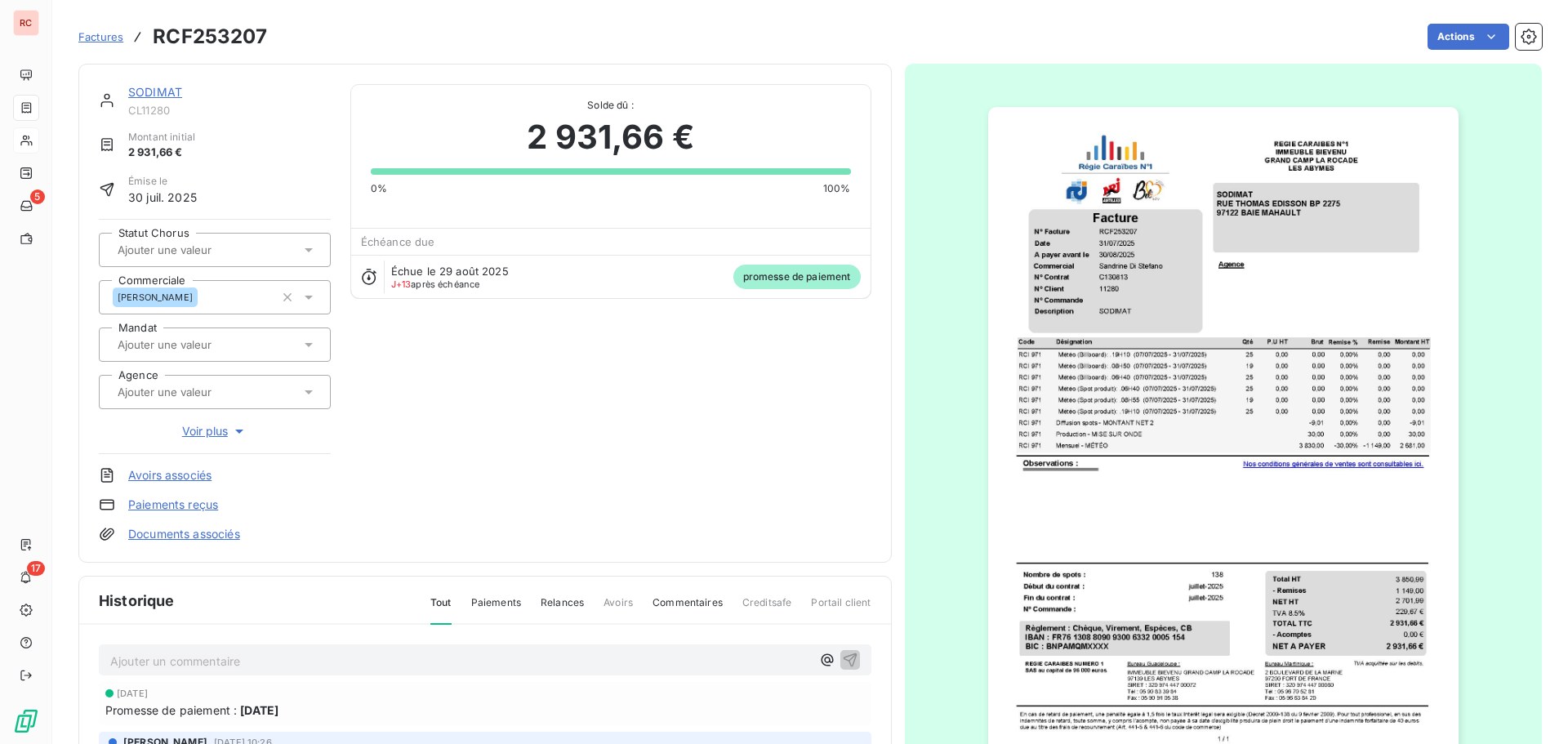
click at [145, 95] on link "SODIMAT" at bounding box center [156, 92] width 54 height 14
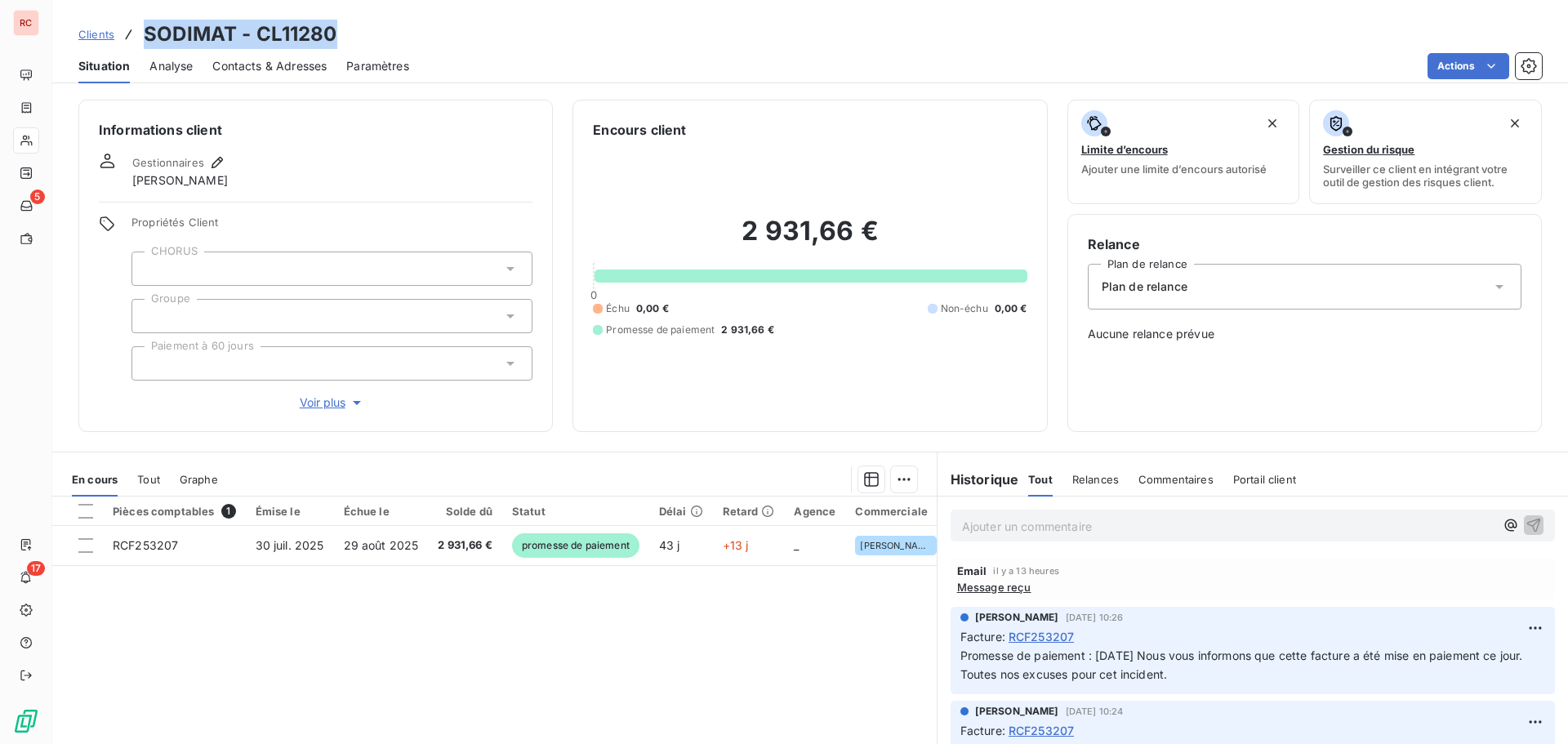
drag, startPoint x: 348, startPoint y: 27, endPoint x: 140, endPoint y: 21, distance: 208.1
click at [140, 21] on div "Clients SODIMAT - CL11280" at bounding box center [810, 34] width 1515 height 29
copy h3 "SODIMAT - CL11280"
click at [383, 671] on div "Pièces comptables 1 Émise le Échue le Solde dû Statut Délai Retard Agence Comme…" at bounding box center [495, 653] width 884 height 314
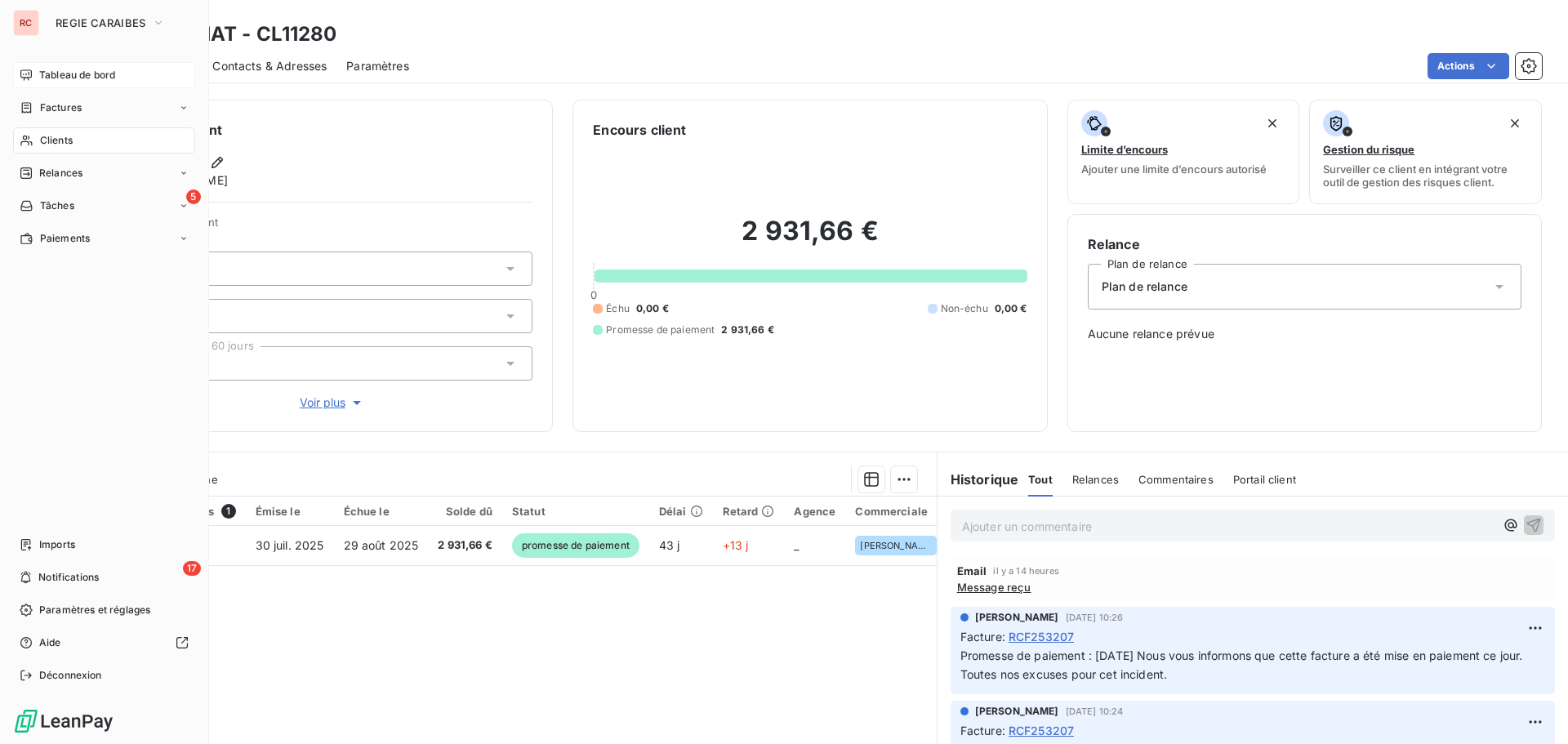
click at [87, 82] on span "Tableau de bord" at bounding box center [77, 75] width 76 height 14
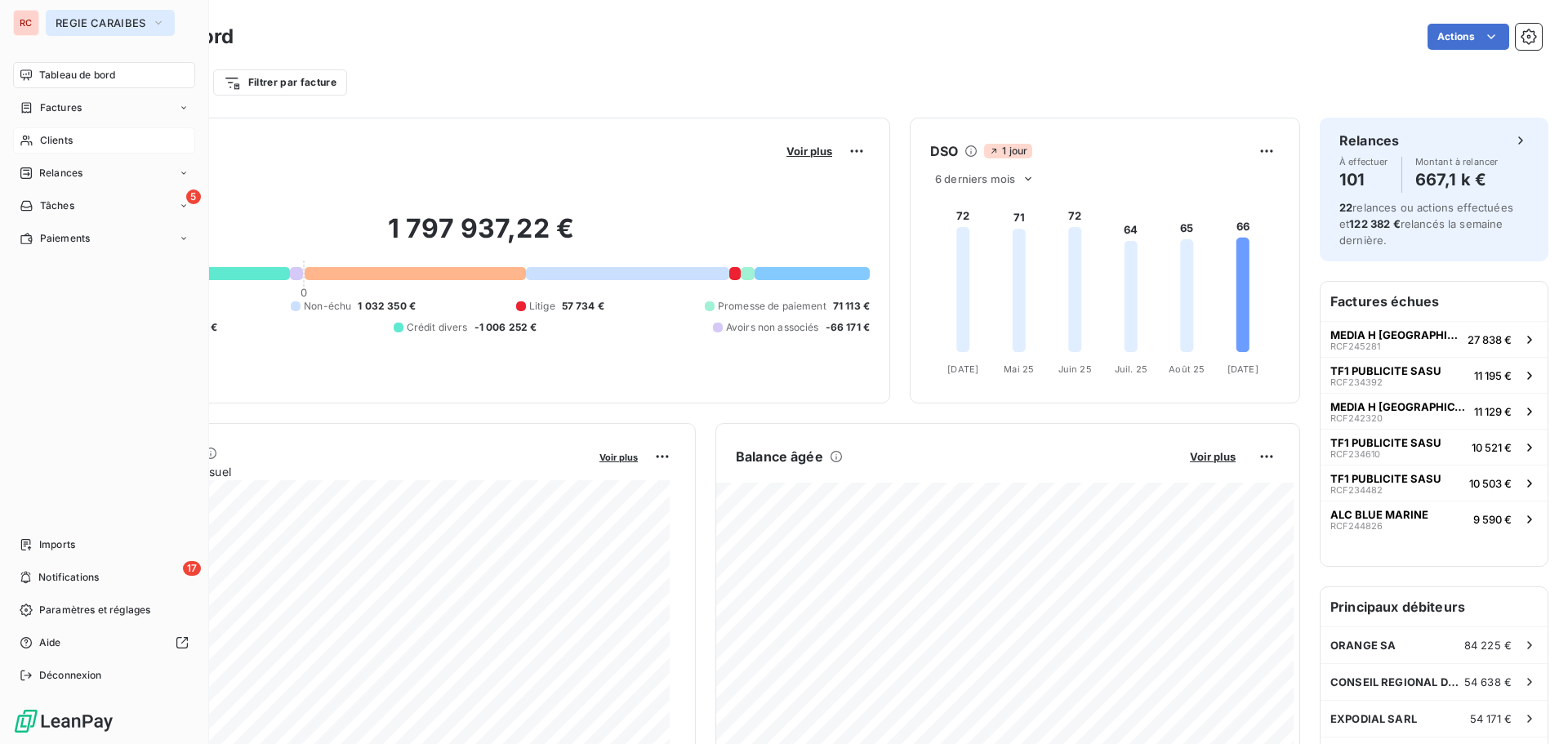
click at [78, 24] on span "REGIE CARAIBES" at bounding box center [100, 23] width 90 height 13
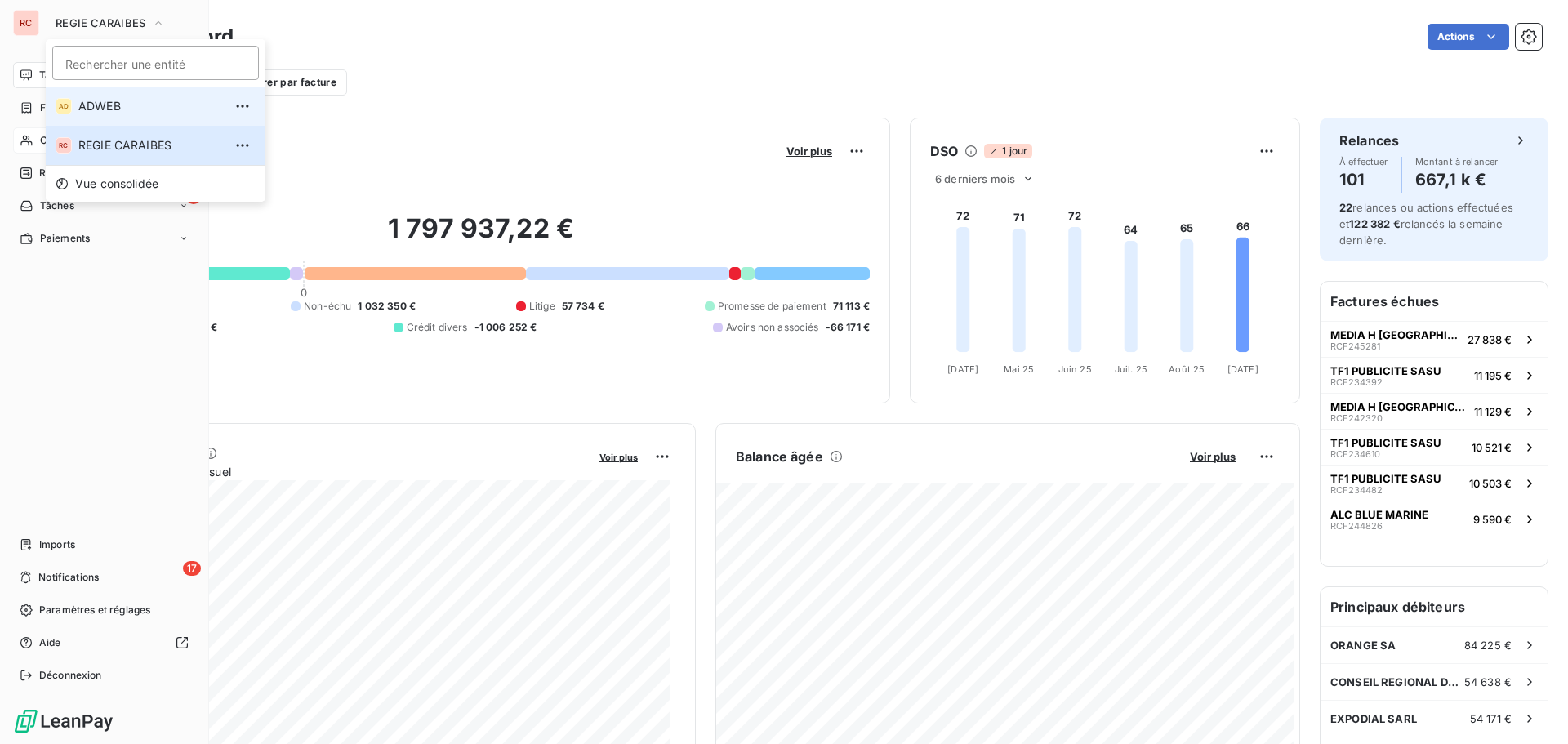
click at [117, 99] on span "ADWEB" at bounding box center [151, 106] width 145 height 16
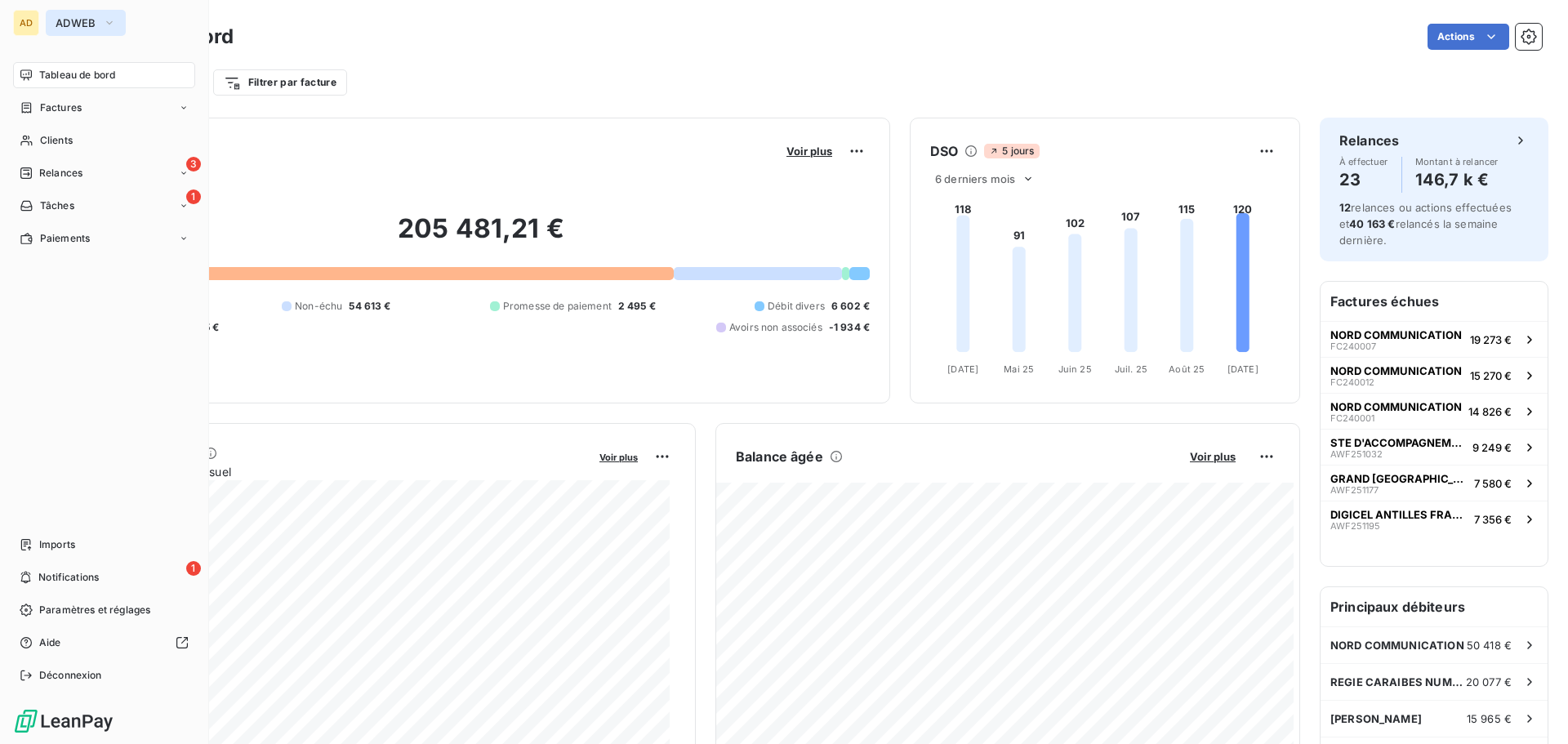
click at [70, 20] on span "ADWEB" at bounding box center [75, 23] width 41 height 13
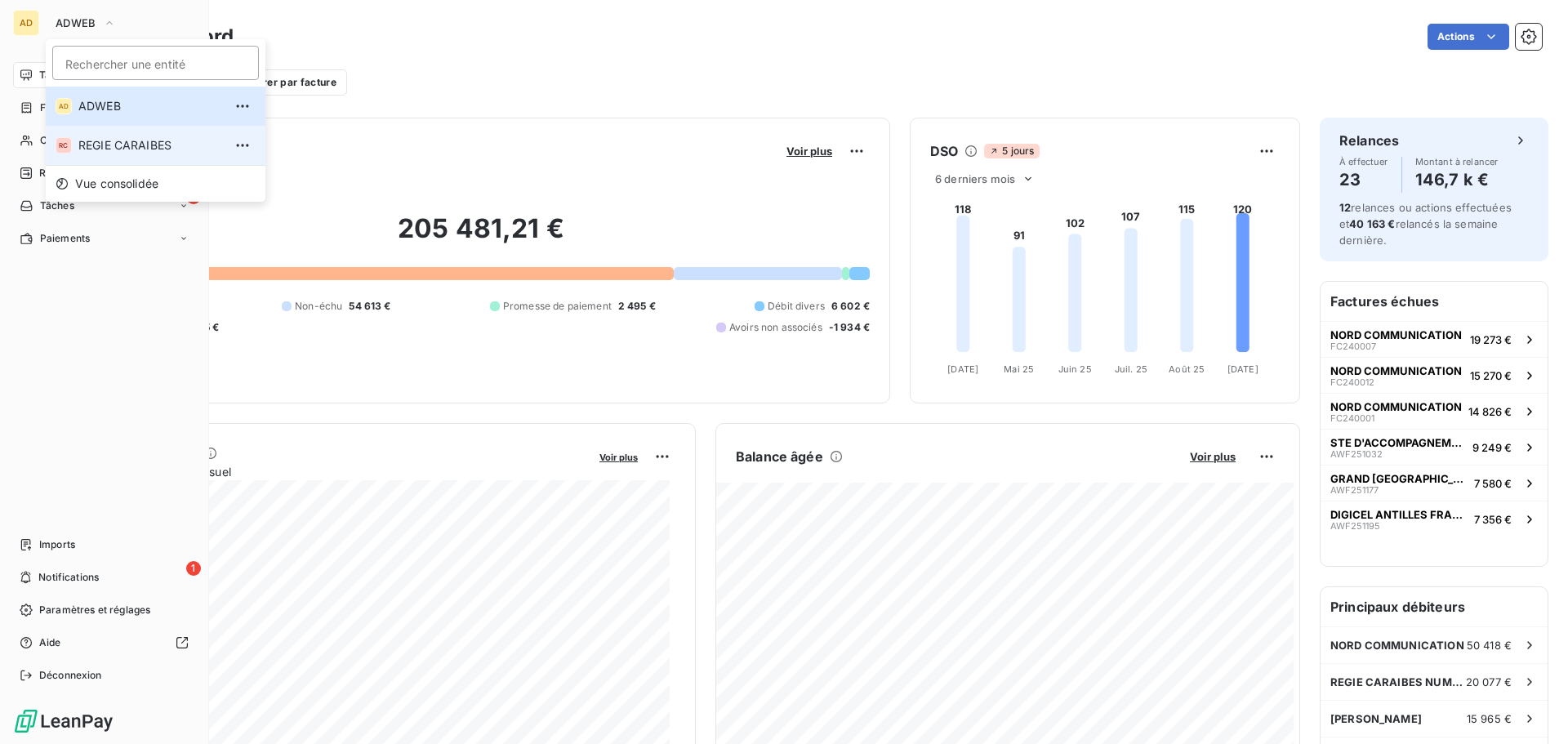
click at [173, 144] on span "REGIE CARAIBES" at bounding box center [151, 145] width 145 height 16
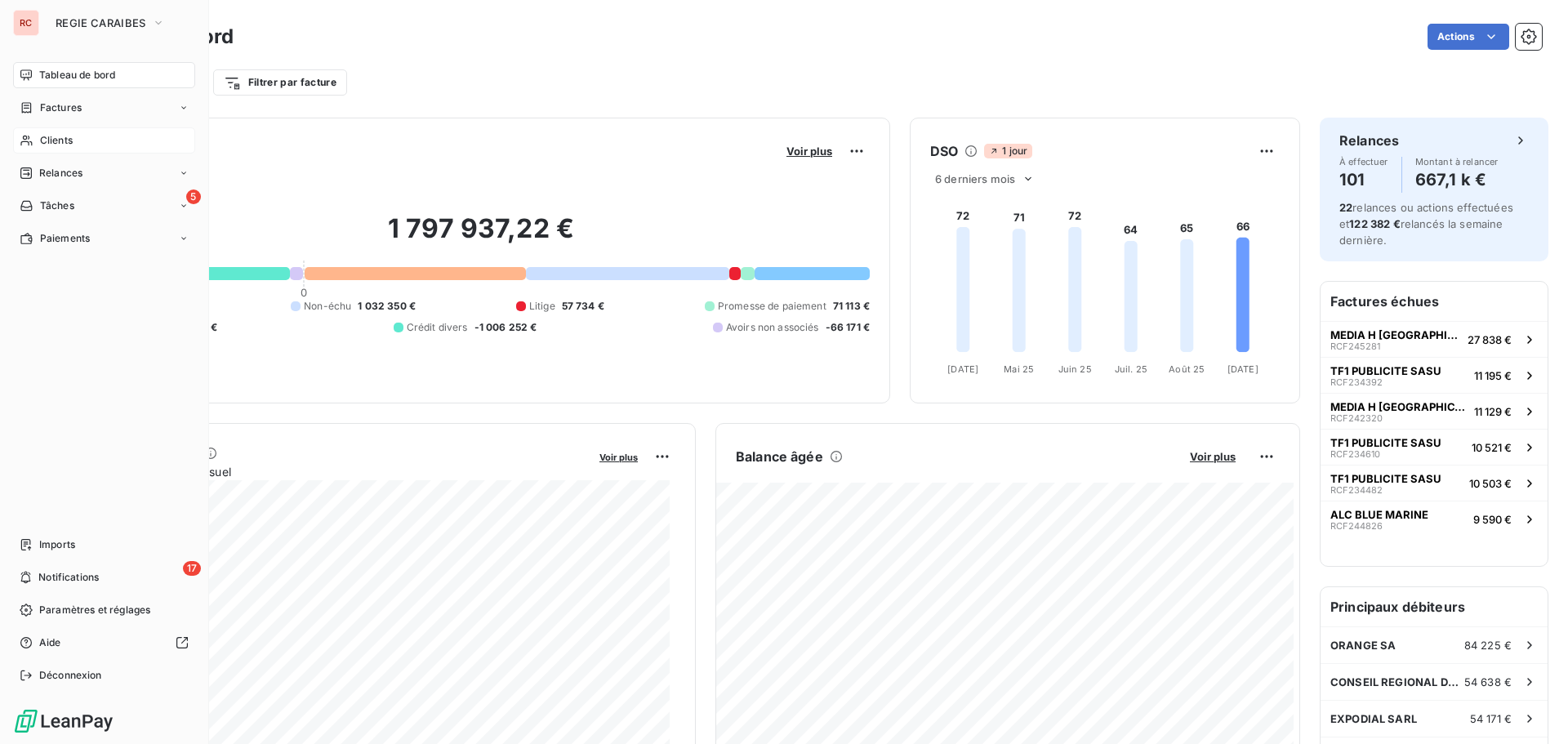
click at [48, 140] on span "Clients" at bounding box center [56, 140] width 33 height 14
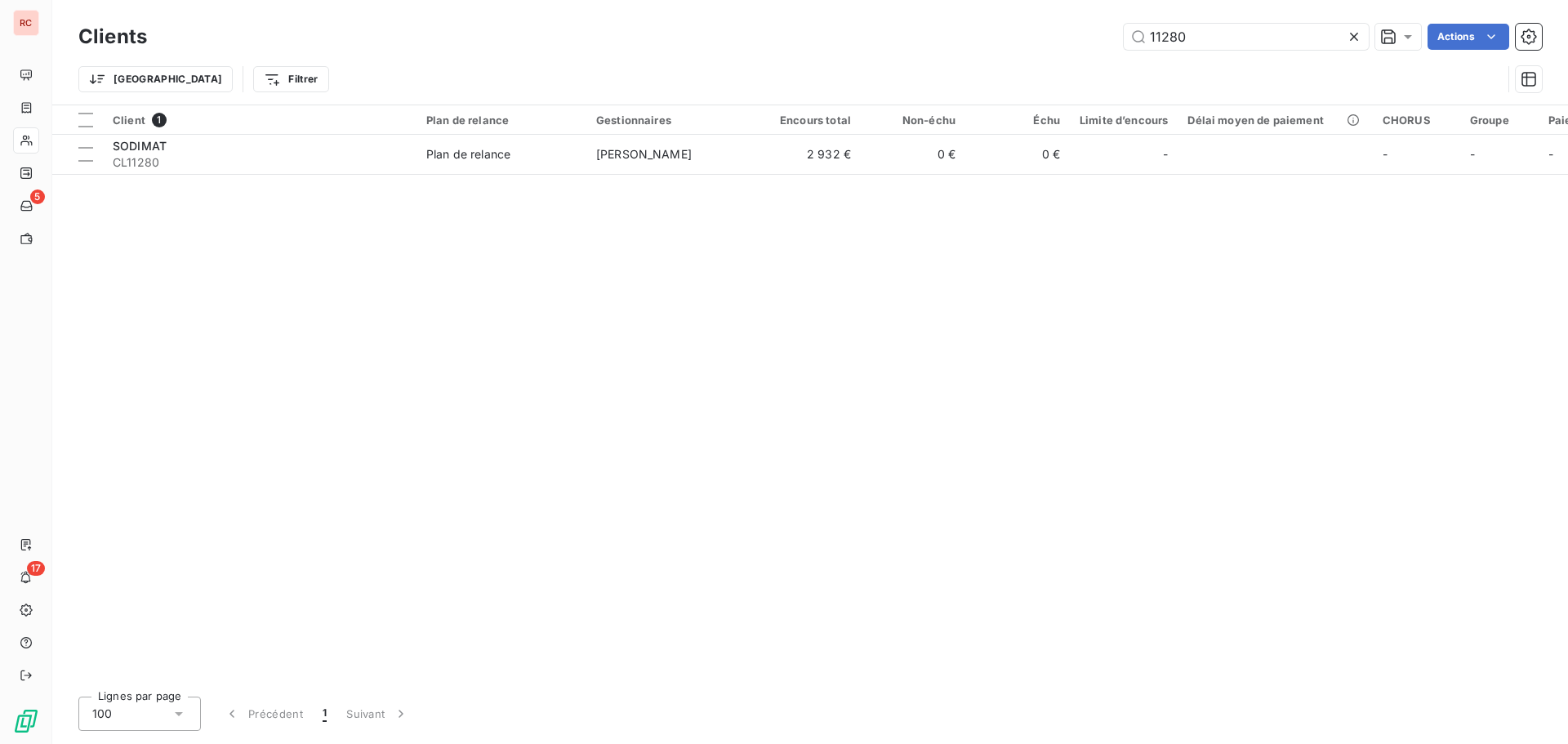
drag, startPoint x: 1220, startPoint y: 35, endPoint x: 1118, endPoint y: 53, distance: 103.6
click at [1118, 53] on div "Clients 11280 Actions" at bounding box center [811, 37] width 1464 height 34
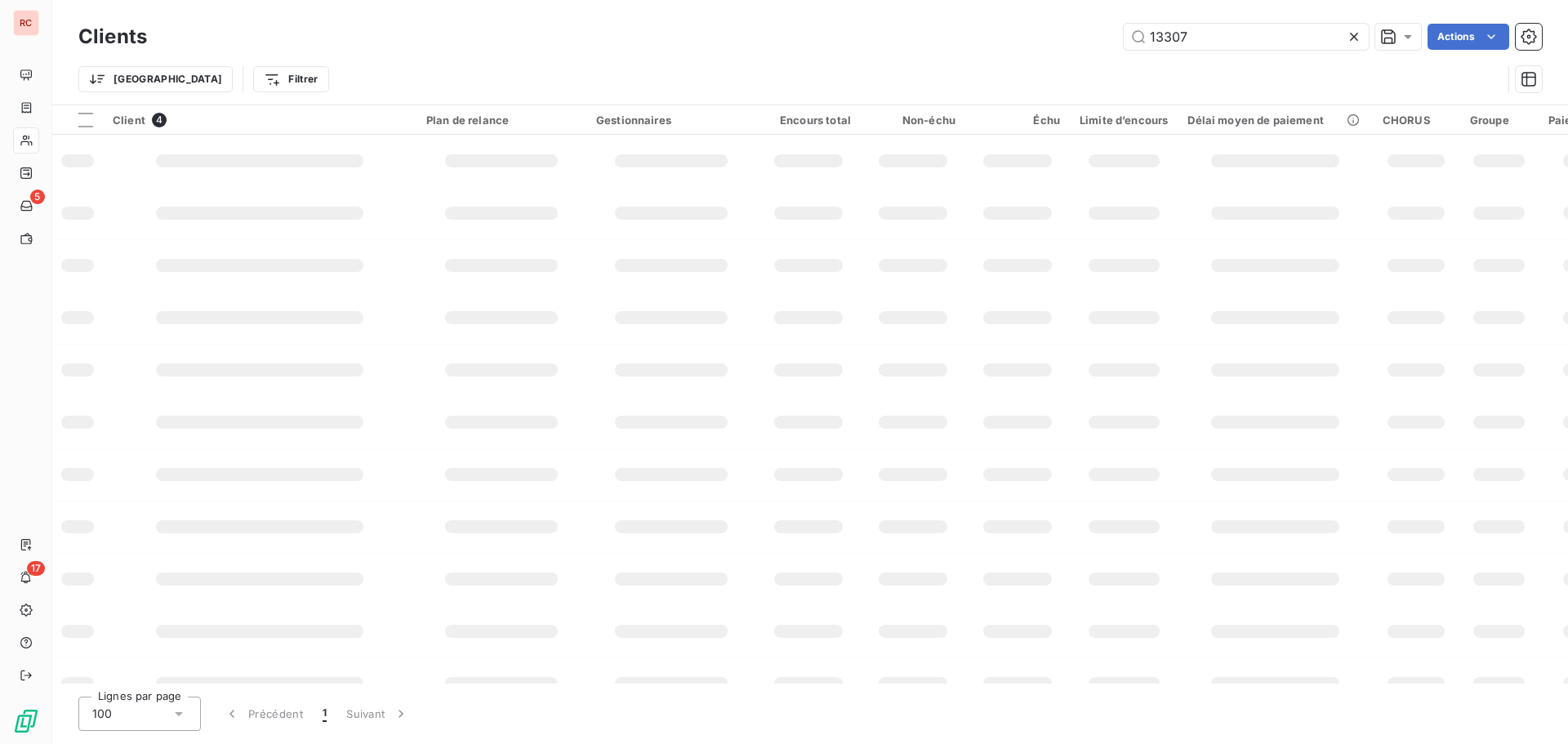
type input "13307"
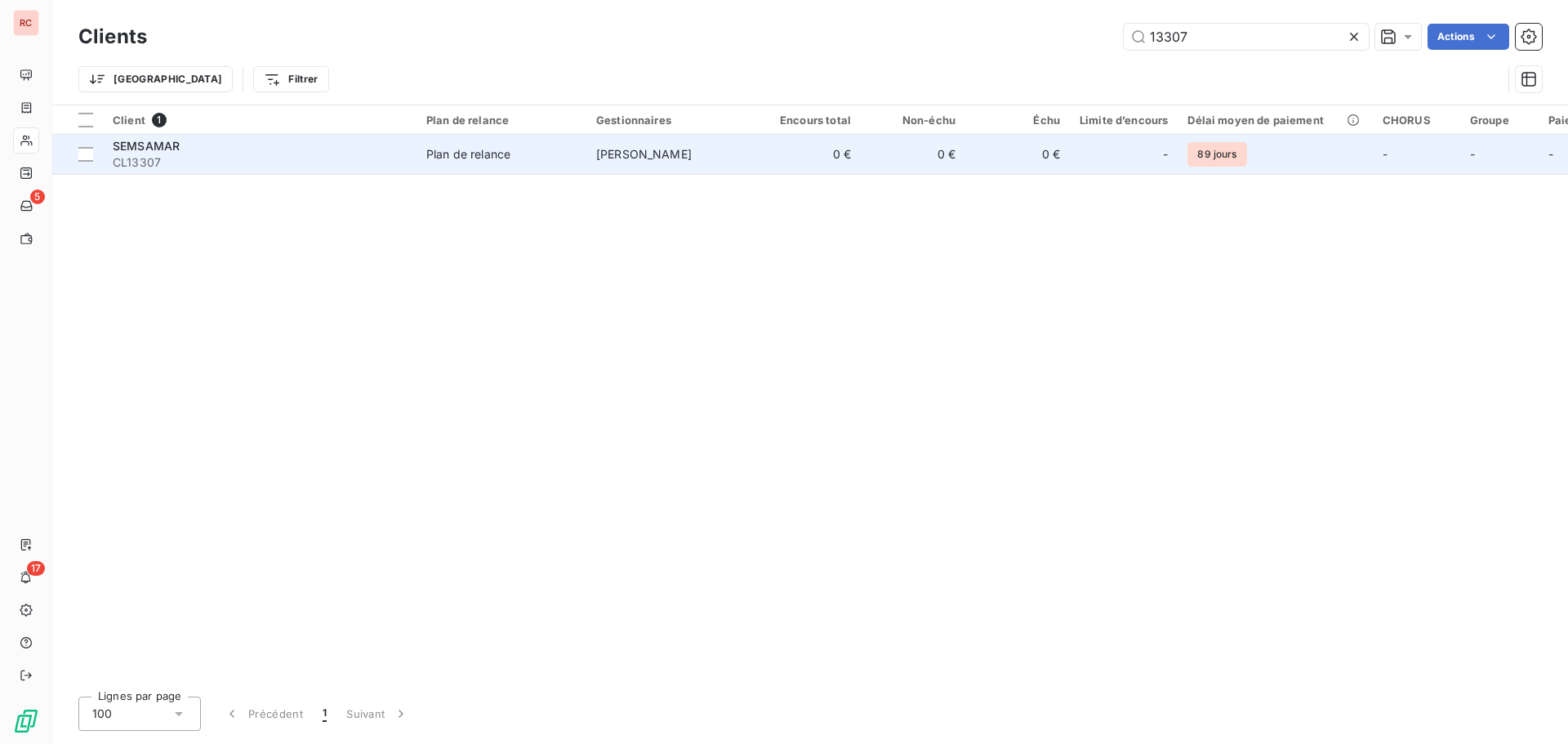
click at [515, 153] on span "Plan de relance" at bounding box center [502, 154] width 150 height 16
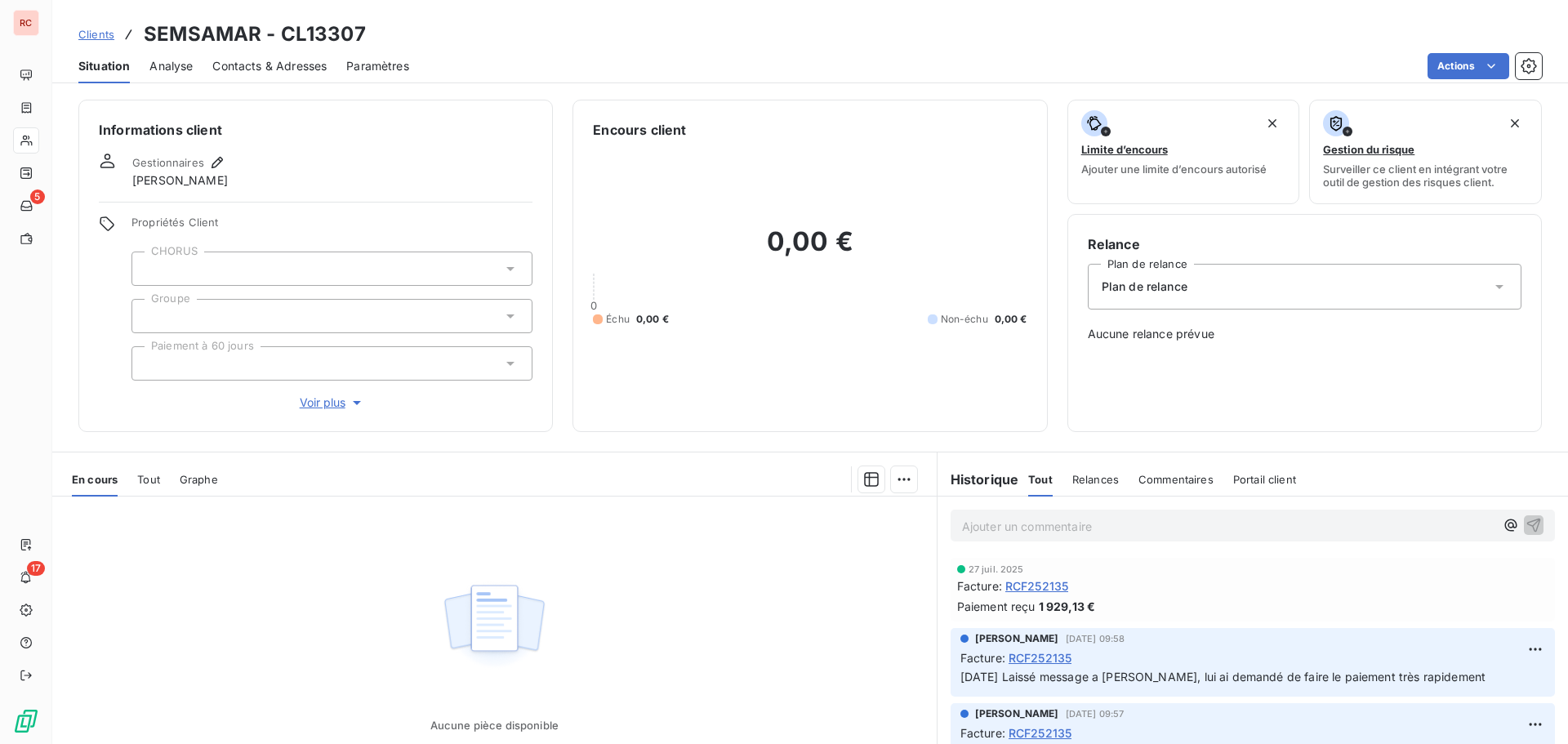
click at [281, 66] on span "Contacts & Adresses" at bounding box center [269, 66] width 114 height 16
